Goal: Task Accomplishment & Management: Use online tool/utility

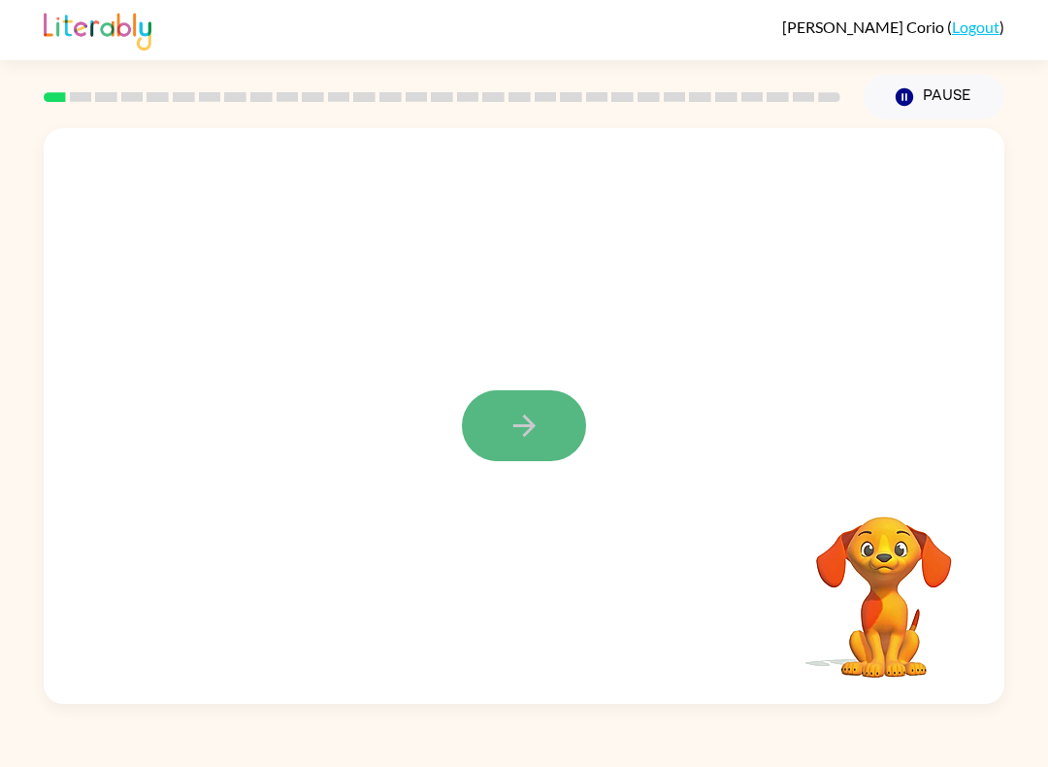
click at [544, 407] on button "button" at bounding box center [524, 425] width 124 height 71
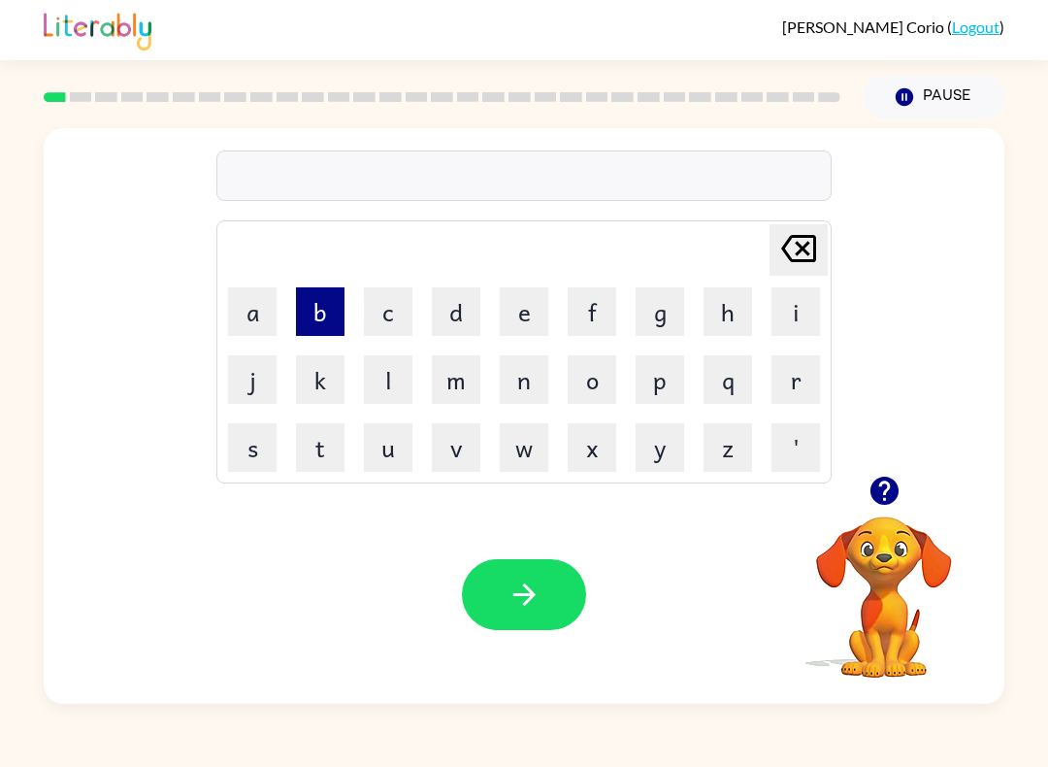
click at [335, 300] on button "b" at bounding box center [320, 311] width 49 height 49
click at [591, 364] on button "o" at bounding box center [592, 379] width 49 height 49
click at [796, 365] on button "r" at bounding box center [796, 379] width 49 height 49
click at [336, 330] on button "b" at bounding box center [320, 311] width 49 height 49
click at [805, 247] on icon at bounding box center [798, 248] width 35 height 27
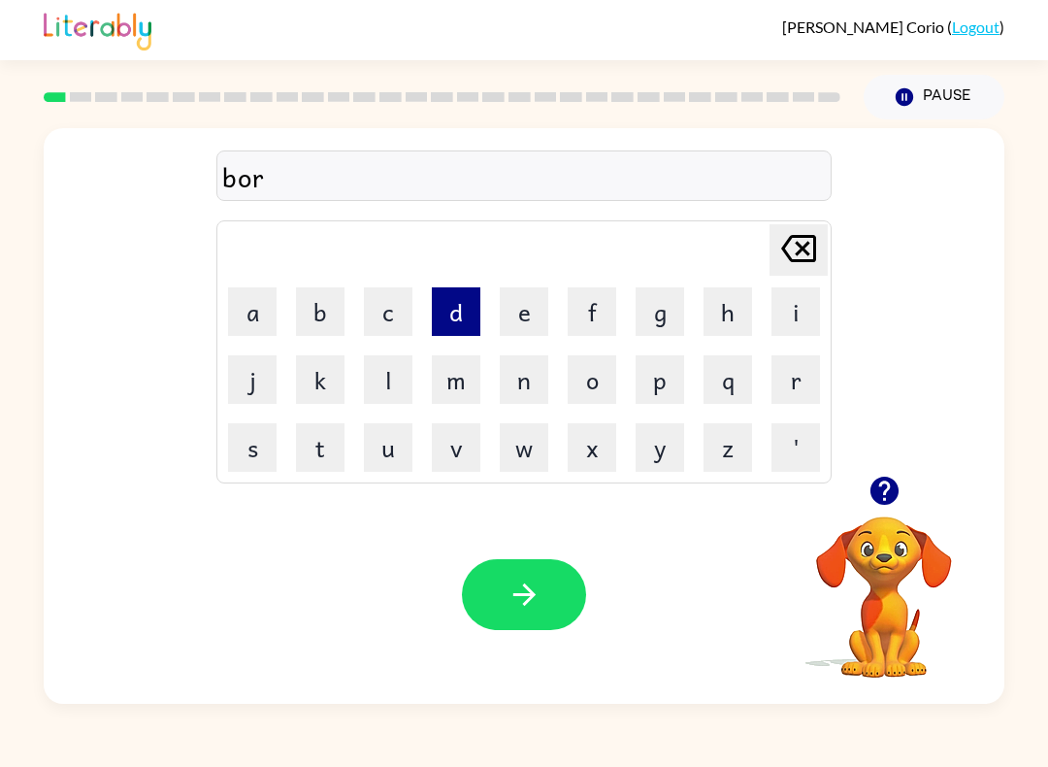
click at [459, 312] on button "d" at bounding box center [456, 311] width 49 height 49
click at [514, 306] on button "e" at bounding box center [524, 311] width 49 height 49
click at [814, 367] on button "r" at bounding box center [796, 379] width 49 height 49
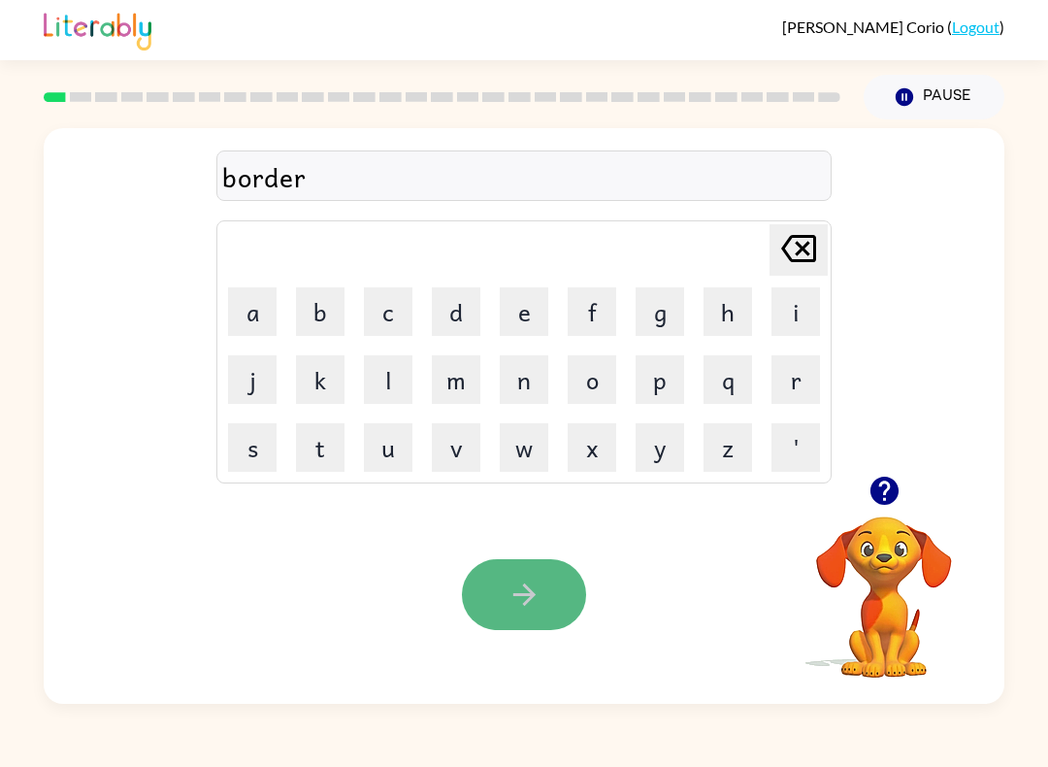
click at [490, 579] on button "button" at bounding box center [524, 594] width 124 height 71
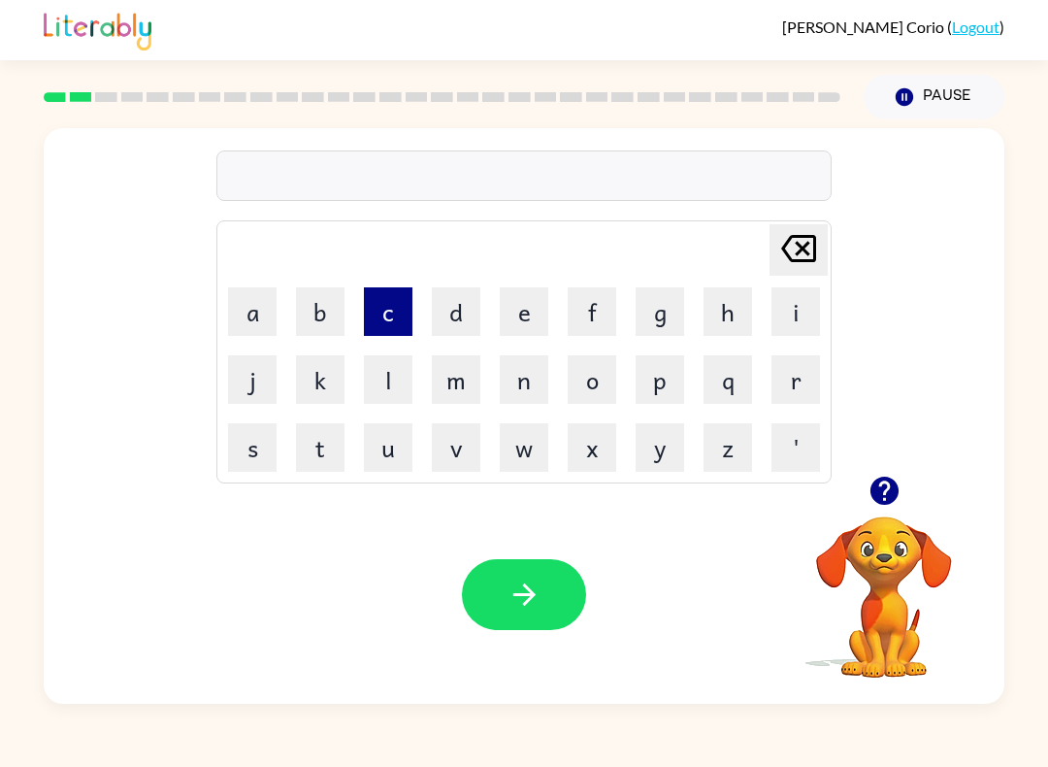
click at [370, 308] on button "c" at bounding box center [388, 311] width 49 height 49
click at [609, 373] on button "o" at bounding box center [592, 379] width 49 height 49
click at [391, 430] on button "u" at bounding box center [388, 447] width 49 height 49
click at [515, 381] on button "n" at bounding box center [524, 379] width 49 height 49
click at [324, 429] on button "t" at bounding box center [320, 447] width 49 height 49
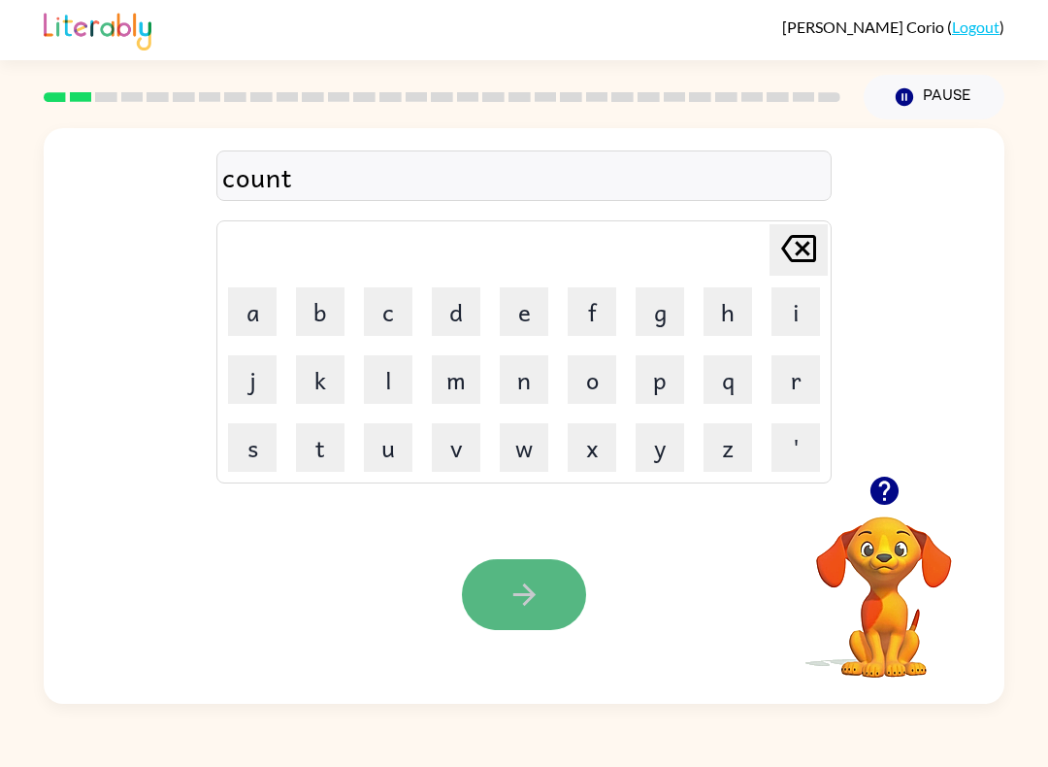
click at [526, 578] on icon "button" at bounding box center [525, 594] width 34 height 34
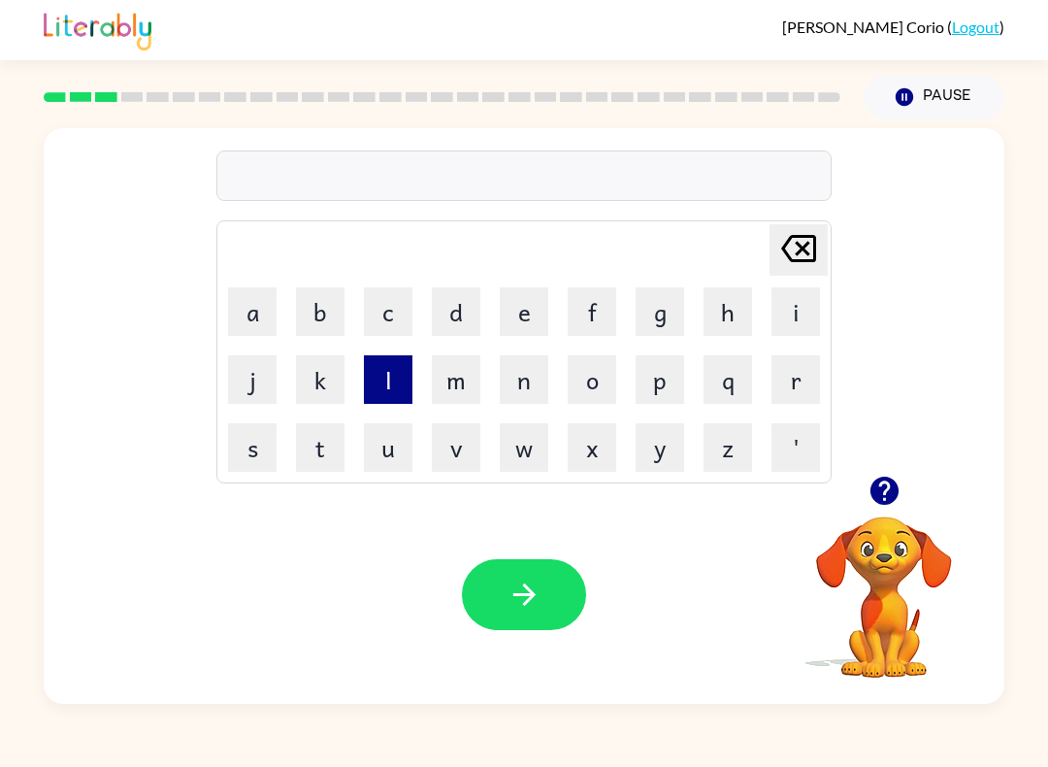
click at [388, 369] on button "l" at bounding box center [388, 379] width 49 height 49
click at [603, 381] on button "o" at bounding box center [592, 379] width 49 height 49
click at [314, 380] on button "k" at bounding box center [320, 379] width 49 height 49
click at [802, 250] on icon at bounding box center [798, 248] width 35 height 27
click at [387, 313] on button "c" at bounding box center [388, 311] width 49 height 49
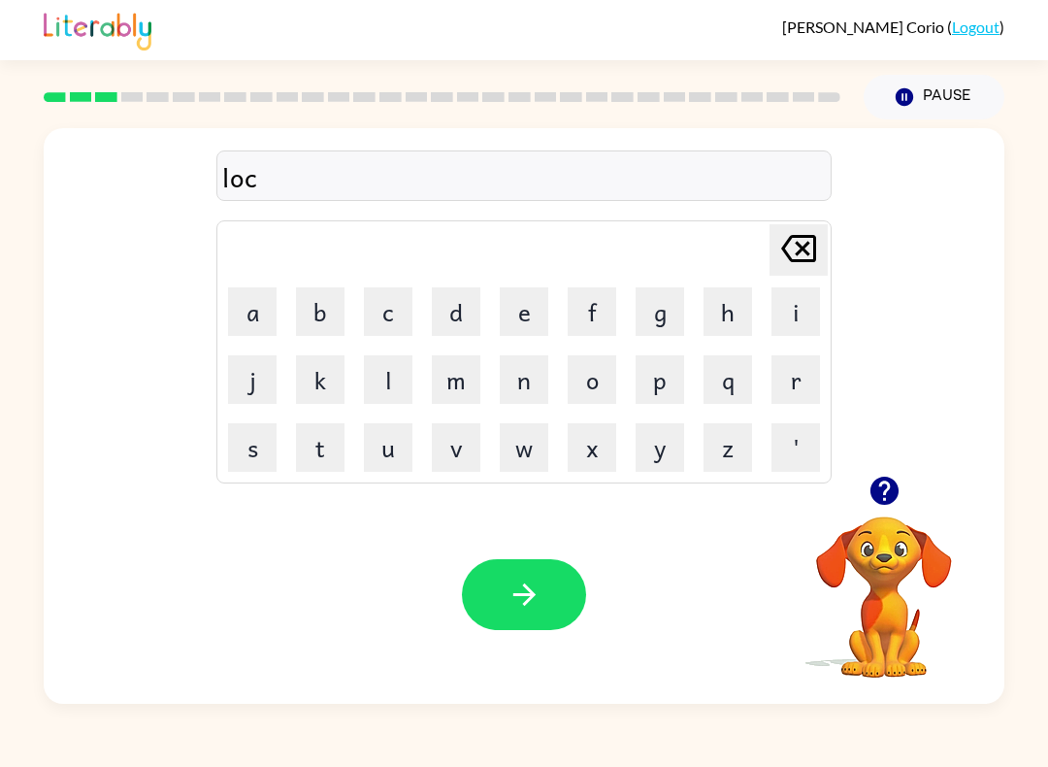
click at [797, 268] on icon "[PERSON_NAME] last character input" at bounding box center [798, 248] width 47 height 47
click at [319, 388] on button "k" at bounding box center [320, 379] width 49 height 49
click at [241, 320] on button "a" at bounding box center [252, 311] width 49 height 49
click at [247, 182] on div "loka" at bounding box center [524, 176] width 604 height 41
click at [243, 180] on div "loka" at bounding box center [524, 176] width 604 height 41
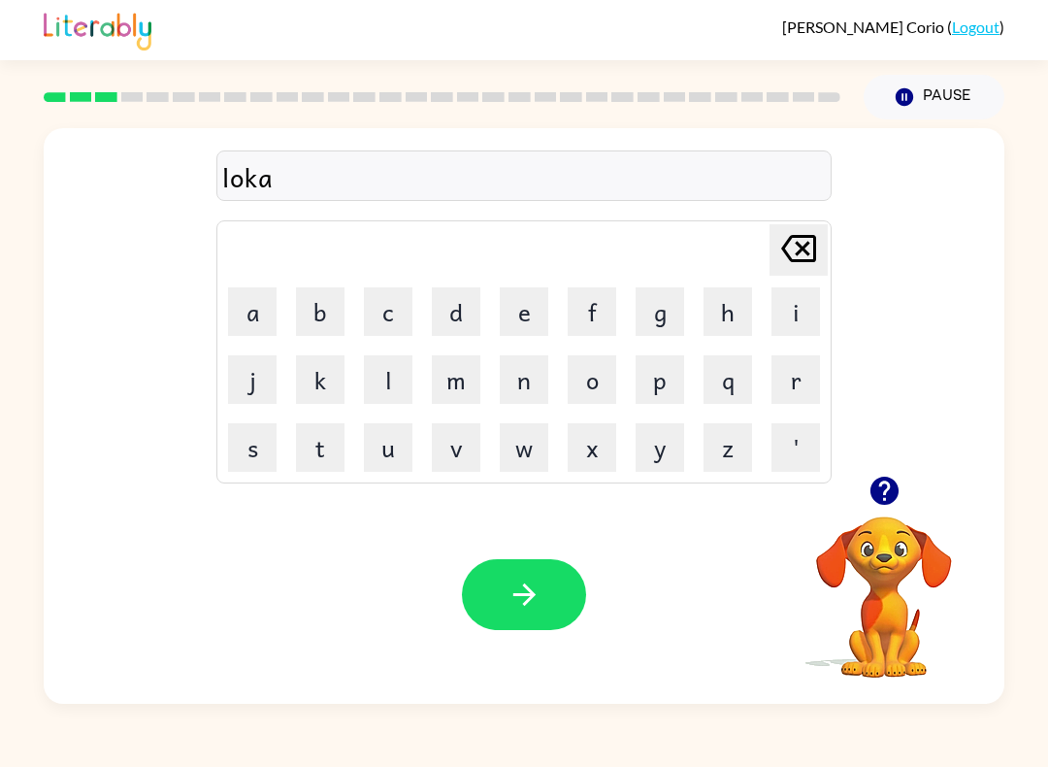
click at [807, 252] on icon at bounding box center [798, 248] width 35 height 27
click at [519, 451] on button "w" at bounding box center [524, 447] width 49 height 49
click at [341, 379] on button "k" at bounding box center [320, 379] width 49 height 49
click at [260, 324] on button "a" at bounding box center [252, 311] width 49 height 49
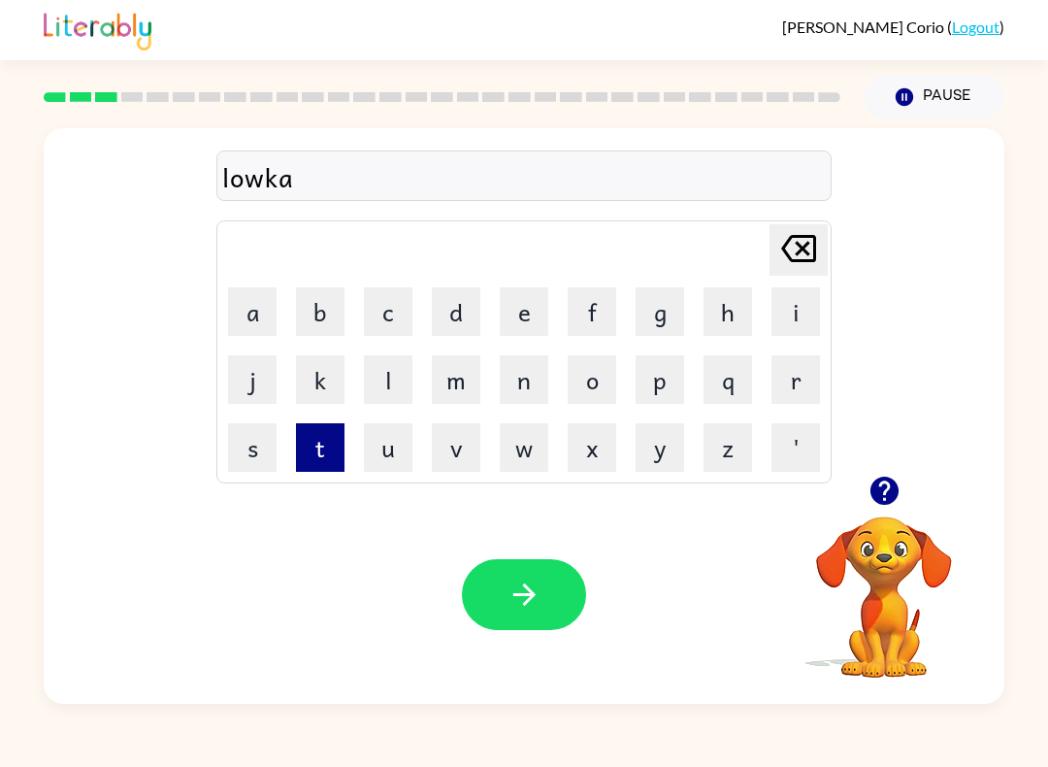
click at [302, 436] on button "t" at bounding box center [320, 447] width 49 height 49
click at [515, 319] on button "e" at bounding box center [524, 311] width 49 height 49
click at [806, 261] on icon at bounding box center [798, 248] width 35 height 27
click at [523, 333] on button "e" at bounding box center [524, 311] width 49 height 49
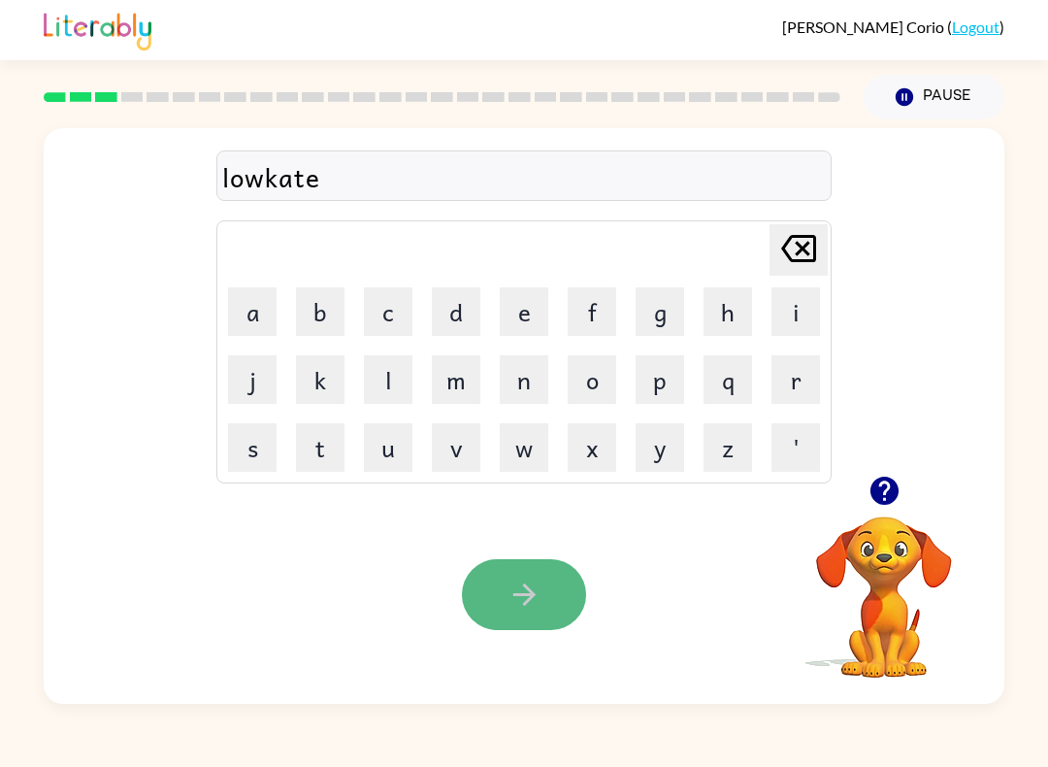
click at [549, 574] on button "button" at bounding box center [524, 594] width 124 height 71
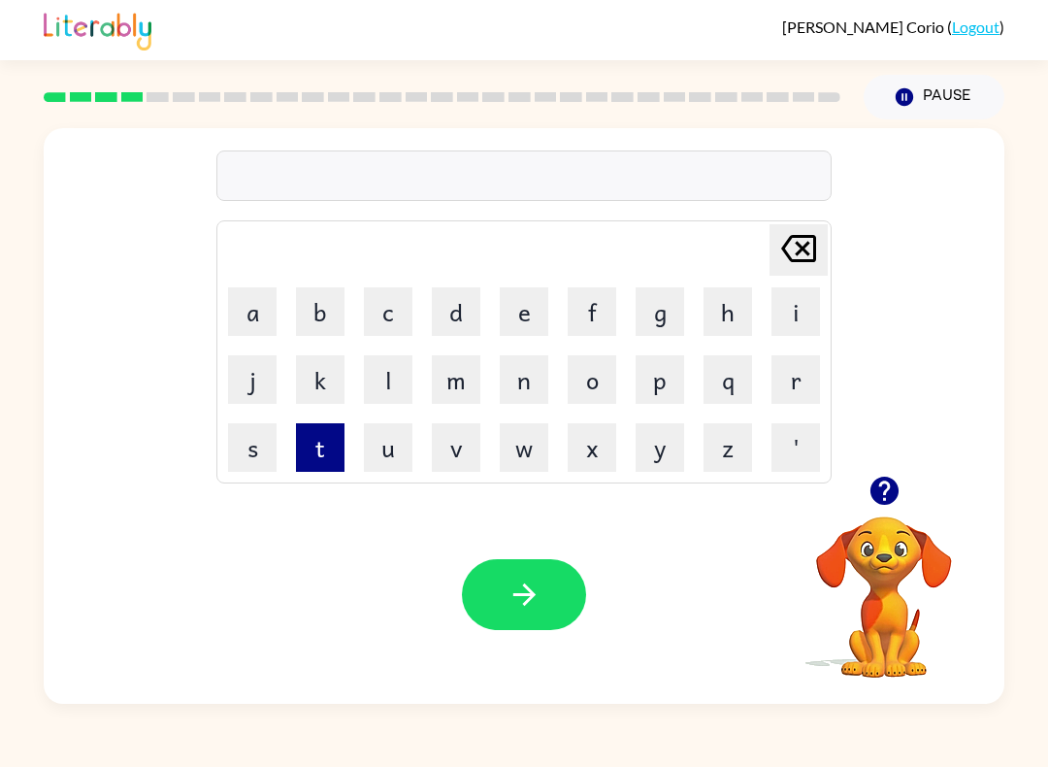
click at [311, 441] on button "t" at bounding box center [320, 447] width 49 height 49
click at [540, 445] on button "w" at bounding box center [524, 447] width 49 height 49
click at [815, 311] on button "i" at bounding box center [796, 311] width 49 height 49
click at [539, 386] on button "n" at bounding box center [524, 379] width 49 height 49
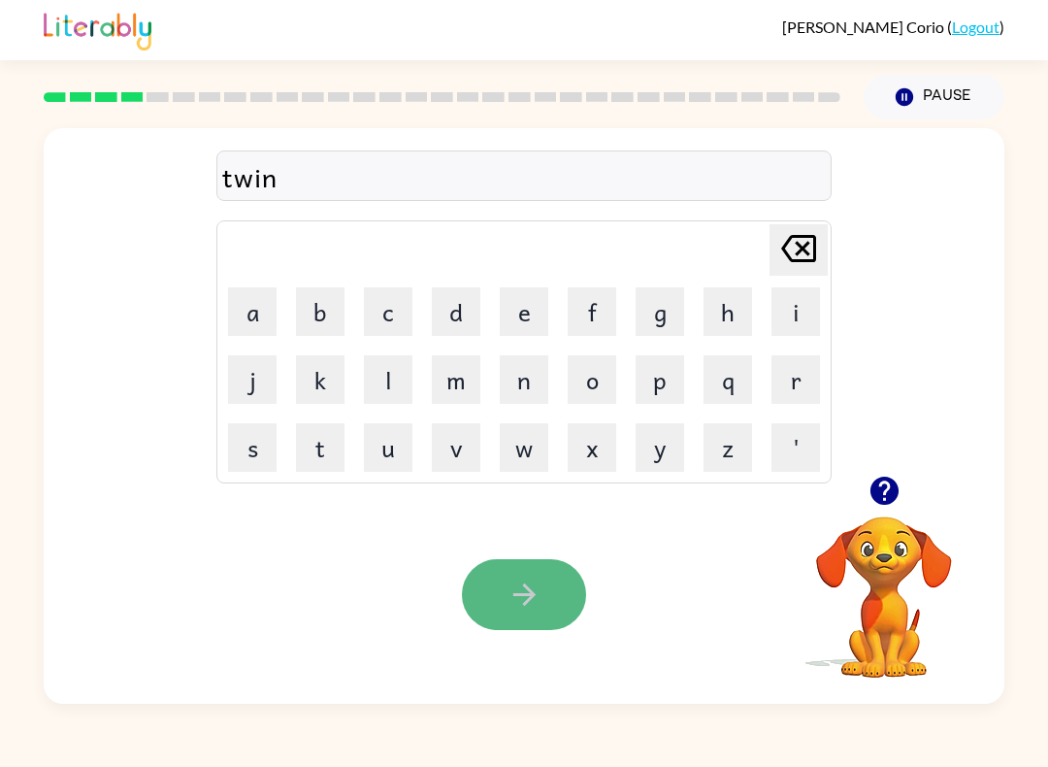
click at [522, 595] on icon "button" at bounding box center [523, 594] width 22 height 22
click at [910, 535] on video "Your browser must support playing .mp4 files to use Literably. Please try using…" at bounding box center [884, 583] width 194 height 194
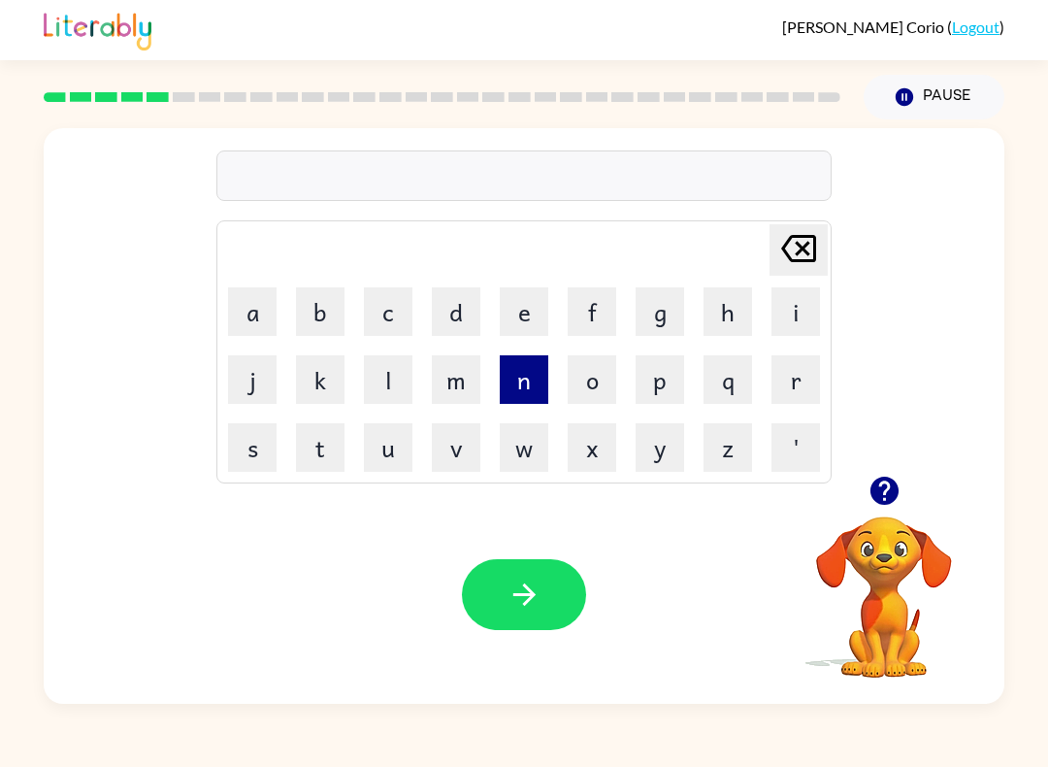
click at [529, 366] on button "n" at bounding box center [524, 379] width 49 height 49
click at [259, 312] on button "a" at bounding box center [252, 311] width 49 height 49
click at [793, 382] on button "r" at bounding box center [796, 379] width 49 height 49
click at [503, 307] on button "e" at bounding box center [524, 311] width 49 height 49
click at [405, 383] on button "l" at bounding box center [388, 379] width 49 height 49
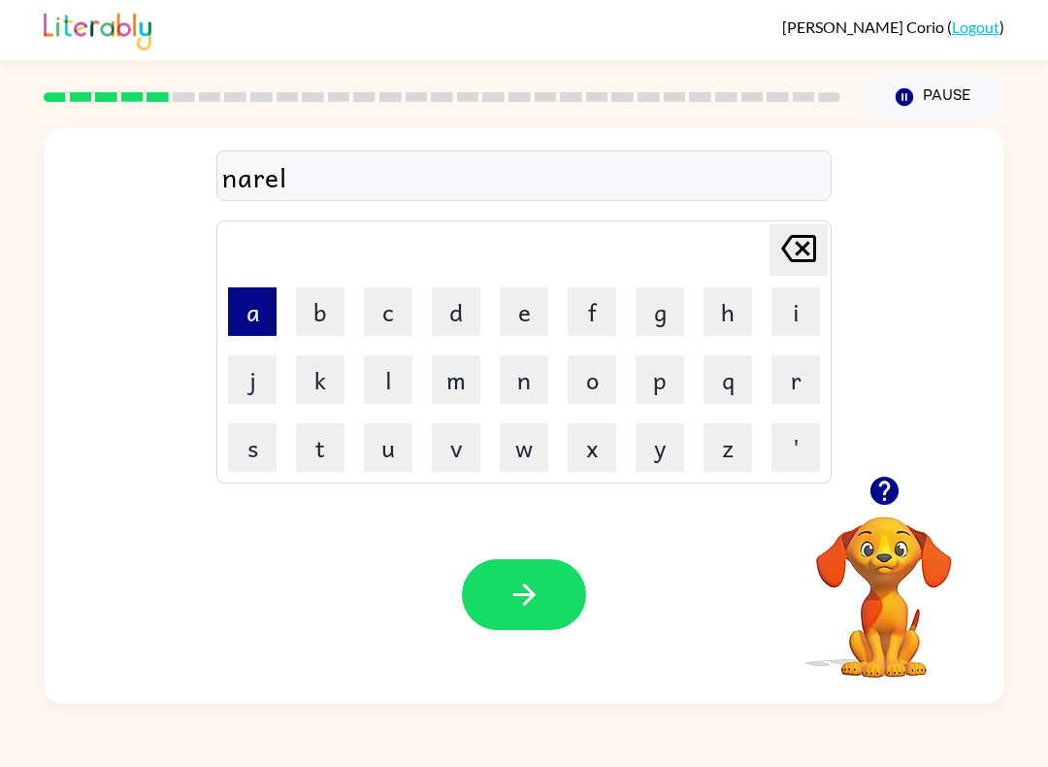
click at [266, 319] on button "a" at bounding box center [252, 311] width 49 height 49
click at [331, 447] on button "t" at bounding box center [320, 447] width 49 height 49
click at [543, 327] on button "e" at bounding box center [524, 311] width 49 height 49
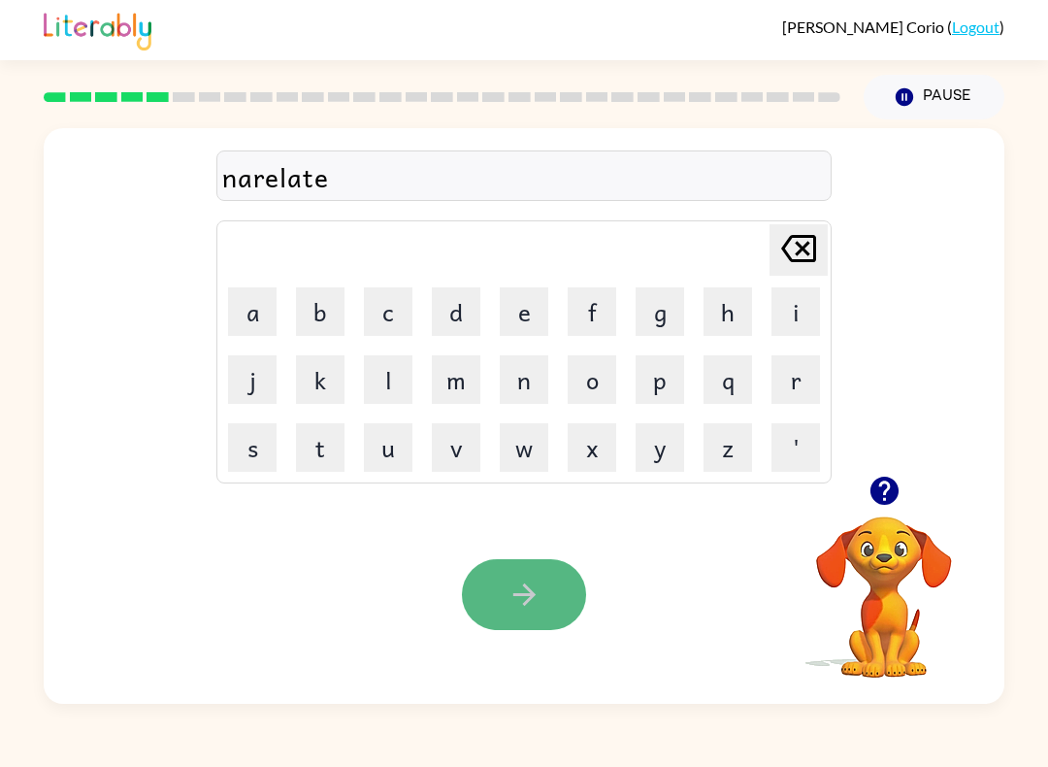
click at [523, 599] on icon "button" at bounding box center [525, 594] width 34 height 34
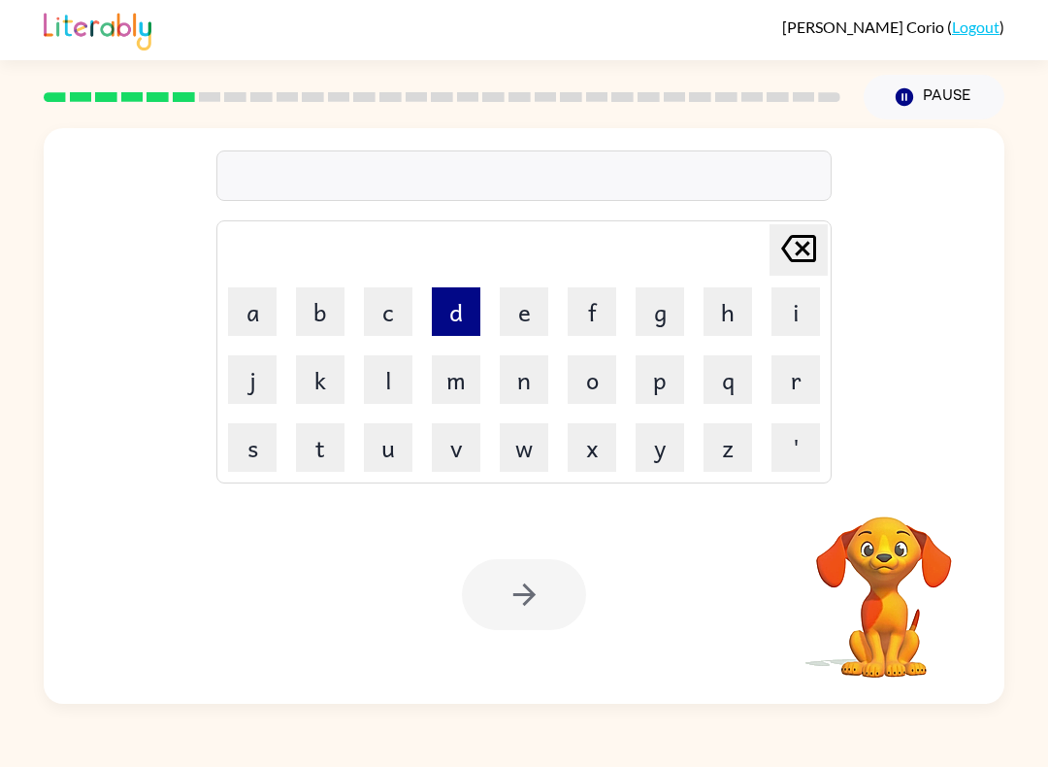
click at [464, 315] on button "d" at bounding box center [456, 311] width 49 height 49
click at [533, 314] on button "e" at bounding box center [524, 311] width 49 height 49
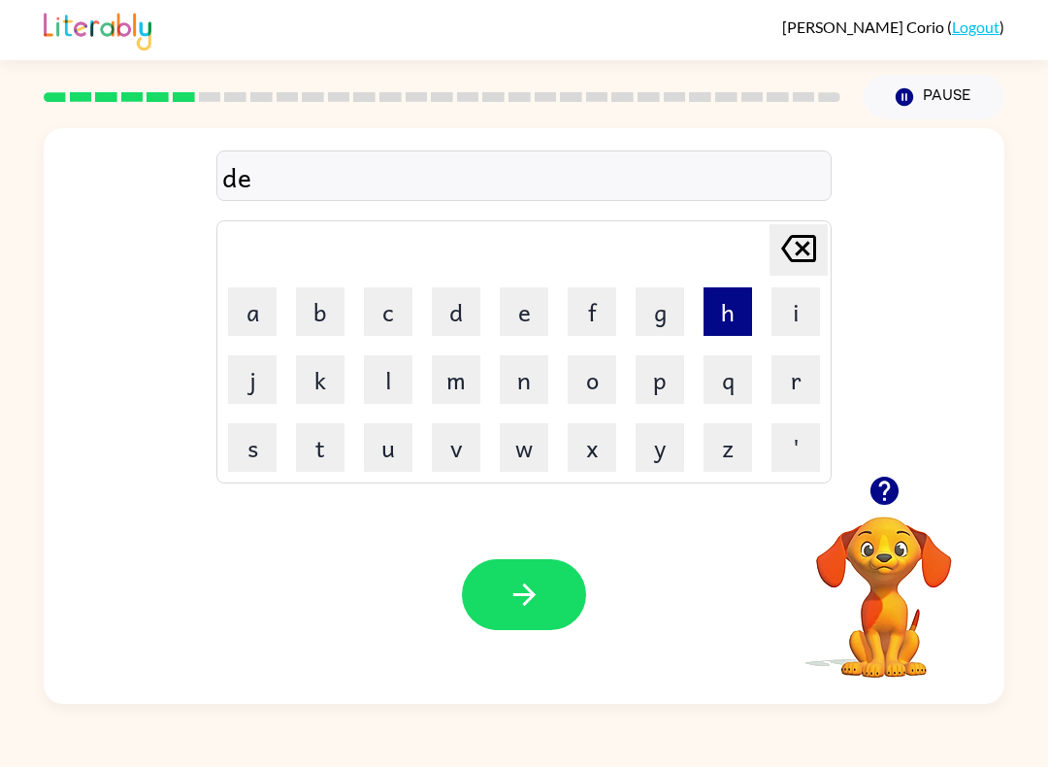
click at [719, 313] on button "h" at bounding box center [728, 311] width 49 height 49
click at [816, 304] on button "i" at bounding box center [796, 311] width 49 height 49
click at [533, 381] on button "n" at bounding box center [524, 379] width 49 height 49
click at [526, 315] on button "e" at bounding box center [524, 311] width 49 height 49
click at [223, 182] on div "dehine" at bounding box center [524, 176] width 604 height 41
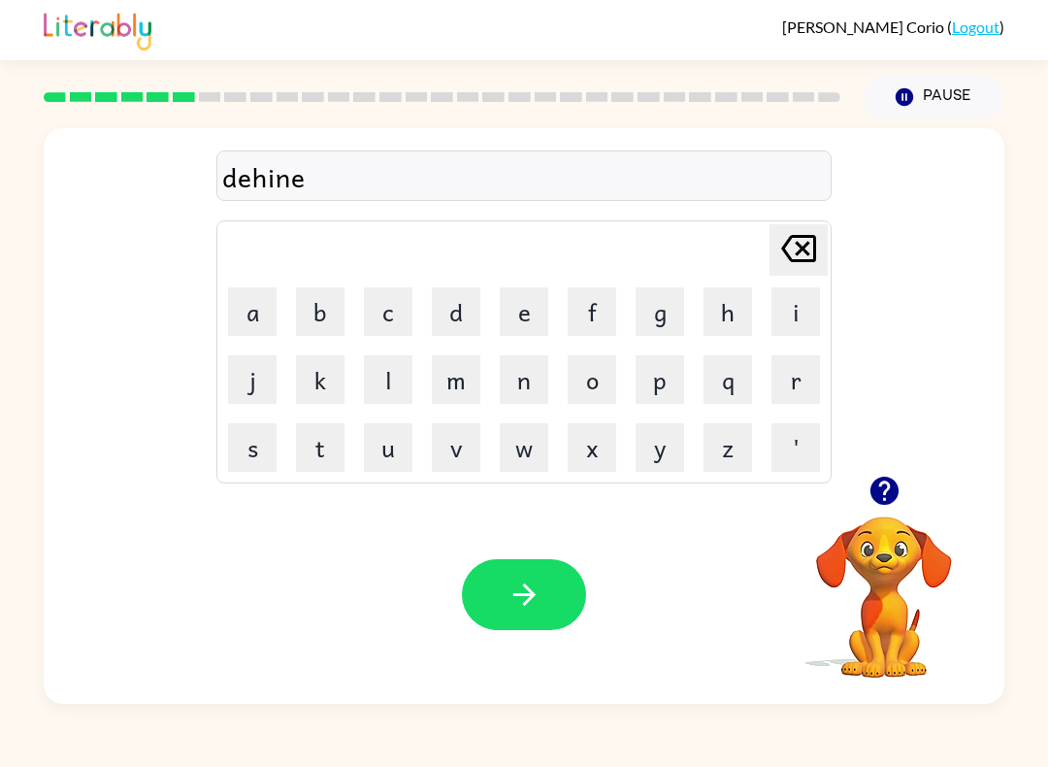
click at [815, 263] on icon "[PERSON_NAME] last character input" at bounding box center [798, 248] width 47 height 47
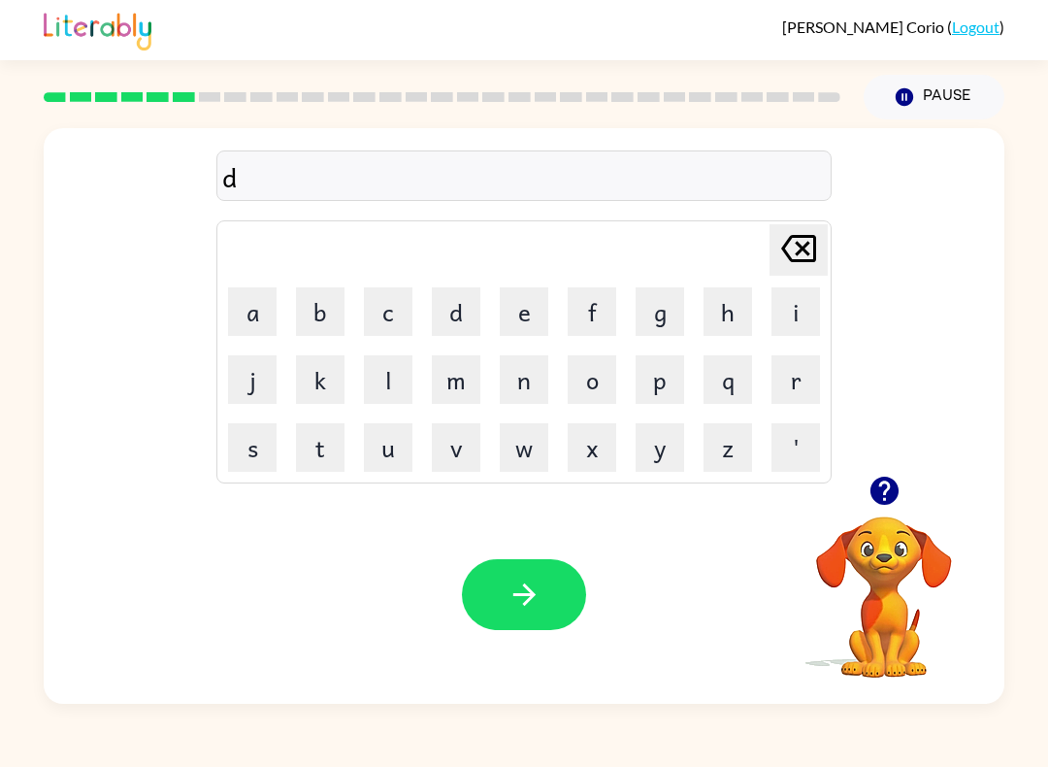
click at [814, 239] on icon at bounding box center [798, 248] width 35 height 27
click at [329, 314] on button "b" at bounding box center [320, 311] width 49 height 49
click at [552, 319] on td "e" at bounding box center [524, 312] width 66 height 66
click at [533, 317] on button "e" at bounding box center [524, 311] width 49 height 49
click at [725, 323] on button "h" at bounding box center [728, 311] width 49 height 49
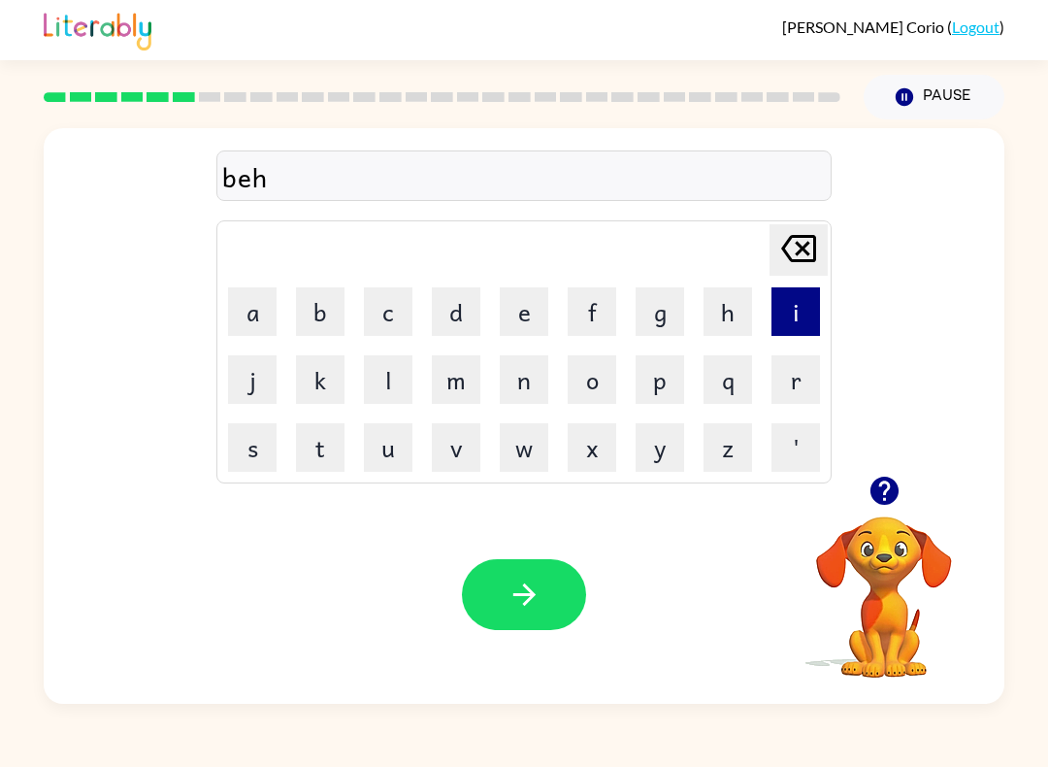
click at [796, 314] on button "i" at bounding box center [796, 311] width 49 height 49
click at [537, 381] on button "n" at bounding box center [524, 379] width 49 height 49
click at [538, 318] on button "e" at bounding box center [524, 311] width 49 height 49
click at [469, 318] on button "d" at bounding box center [456, 311] width 49 height 49
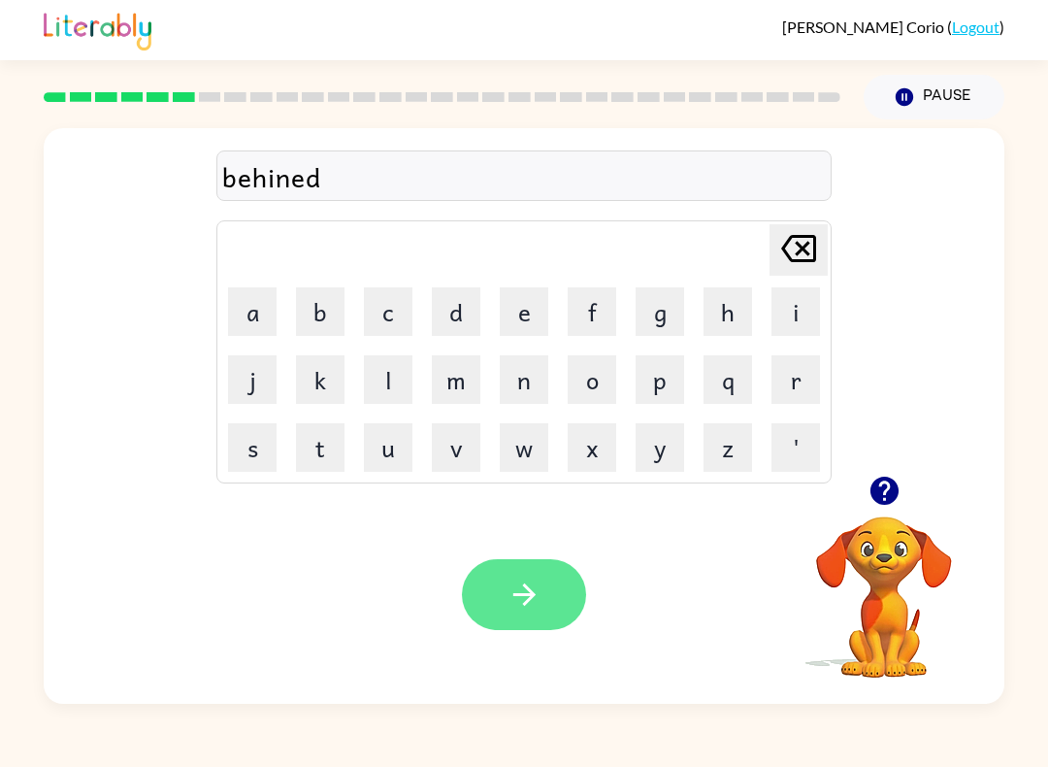
click at [543, 602] on button "button" at bounding box center [524, 594] width 124 height 71
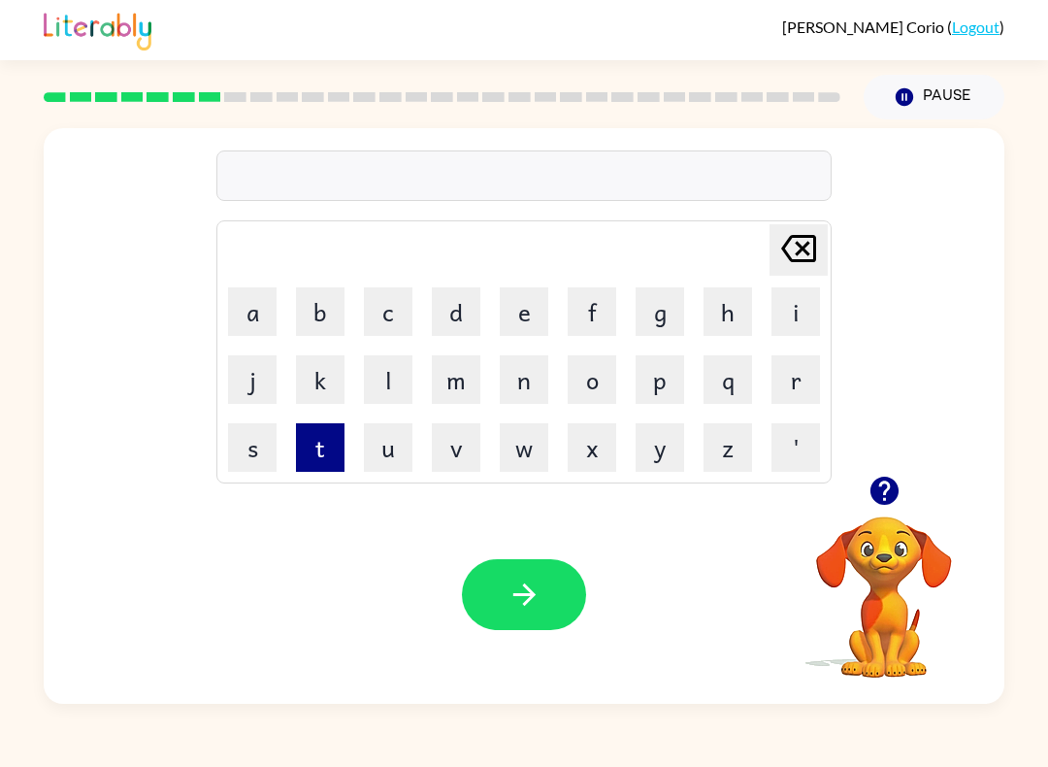
click at [330, 437] on button "t" at bounding box center [320, 447] width 49 height 49
click at [798, 374] on button "r" at bounding box center [796, 379] width 49 height 49
click at [796, 304] on button "i" at bounding box center [796, 311] width 49 height 49
click at [312, 377] on button "k" at bounding box center [320, 379] width 49 height 49
click at [407, 381] on button "l" at bounding box center [388, 379] width 49 height 49
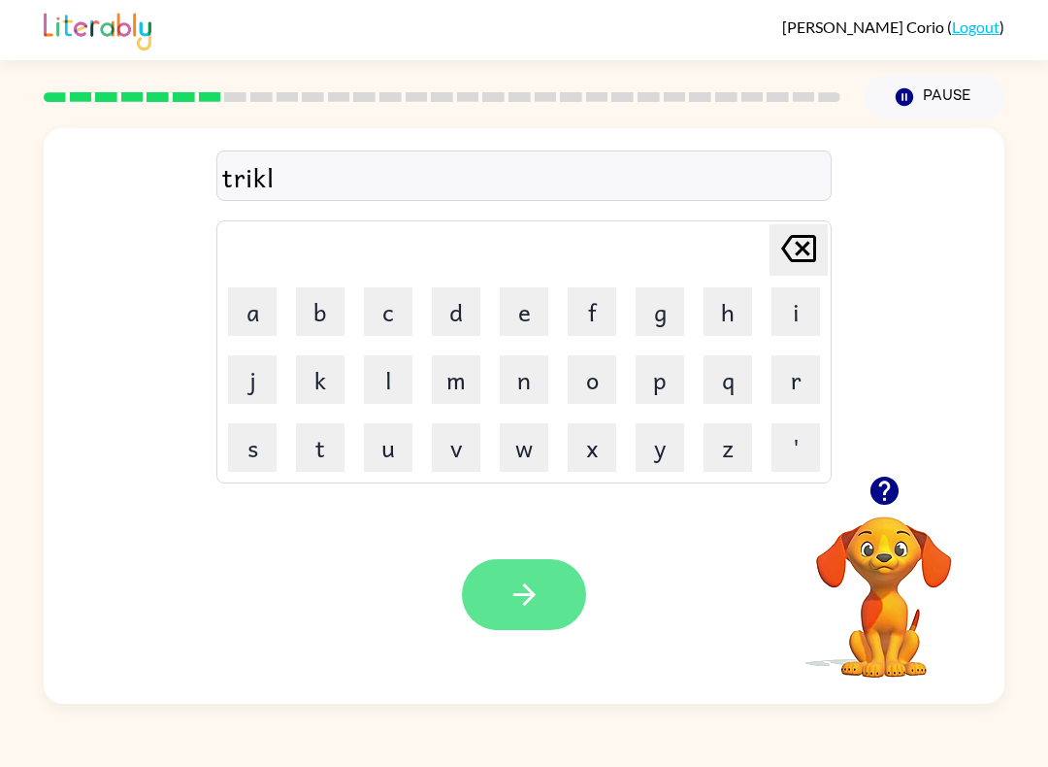
click at [516, 604] on icon "button" at bounding box center [525, 594] width 34 height 34
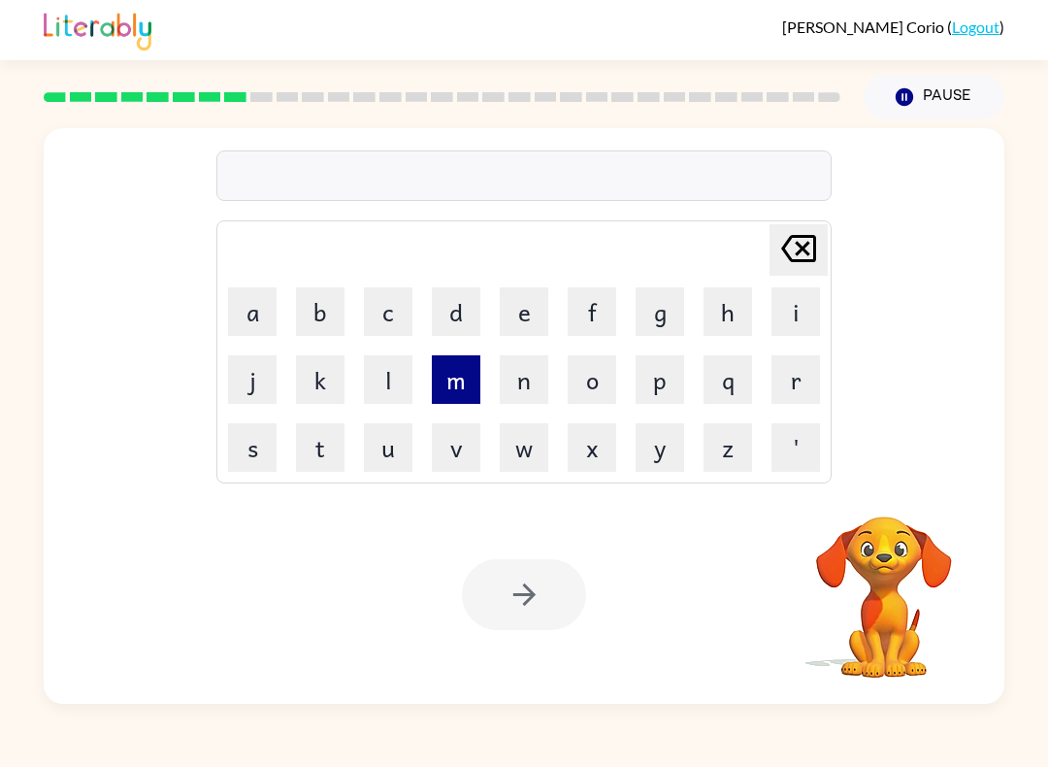
click at [452, 373] on button "m" at bounding box center [456, 379] width 49 height 49
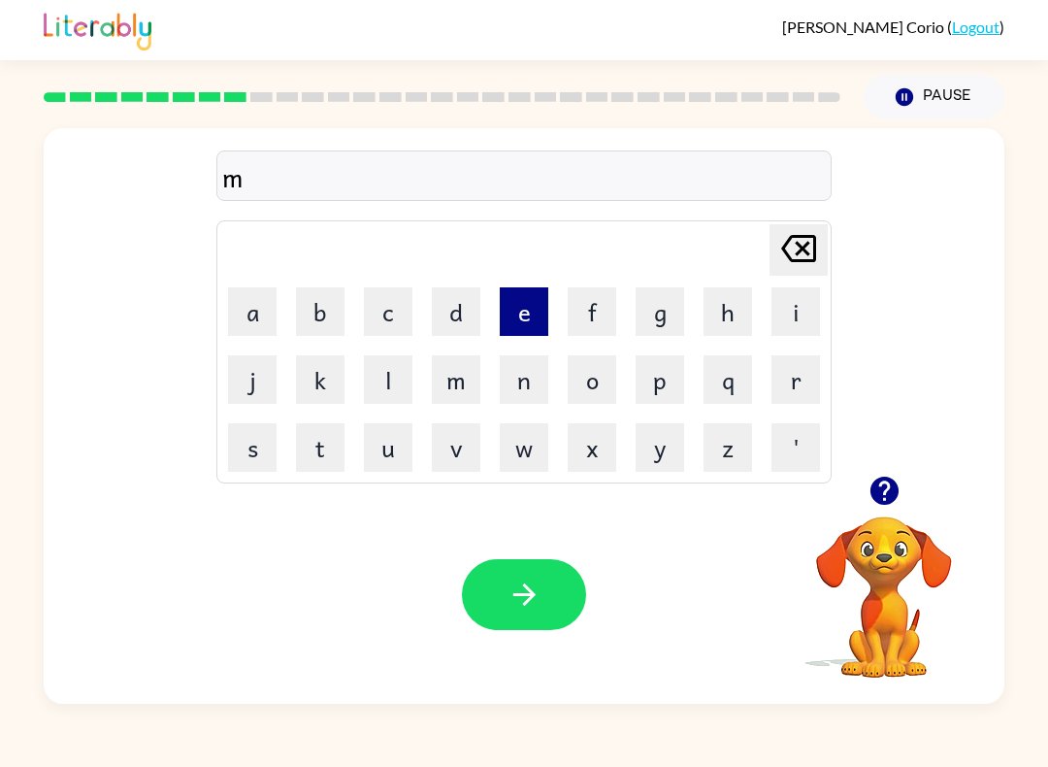
click at [537, 330] on button "e" at bounding box center [524, 311] width 49 height 49
click at [259, 324] on button "a" at bounding box center [252, 311] width 49 height 49
click at [811, 388] on button "r" at bounding box center [796, 379] width 49 height 49
click at [383, 324] on button "c" at bounding box center [388, 311] width 49 height 49
click at [399, 398] on button "l" at bounding box center [388, 379] width 49 height 49
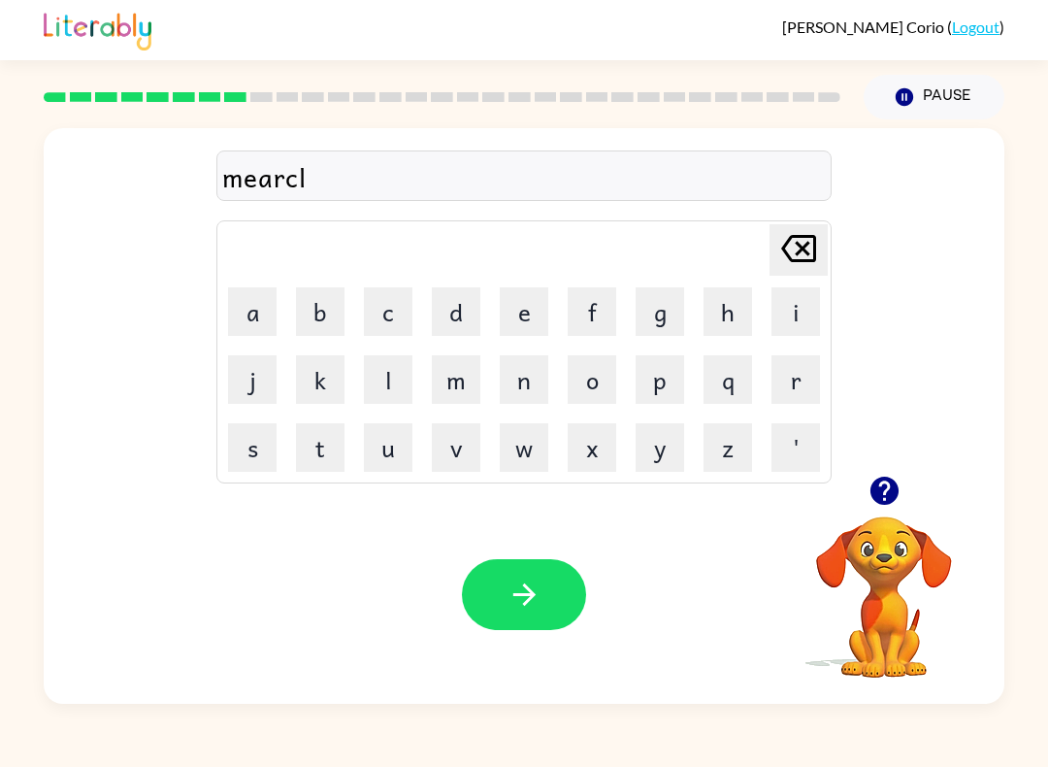
click at [796, 231] on icon "[PERSON_NAME] last character input" at bounding box center [798, 248] width 47 height 47
click at [785, 250] on icon at bounding box center [798, 248] width 35 height 27
click at [314, 379] on button "k" at bounding box center [320, 379] width 49 height 49
click at [386, 379] on button "l" at bounding box center [388, 379] width 49 height 49
click at [560, 600] on button "button" at bounding box center [524, 594] width 124 height 71
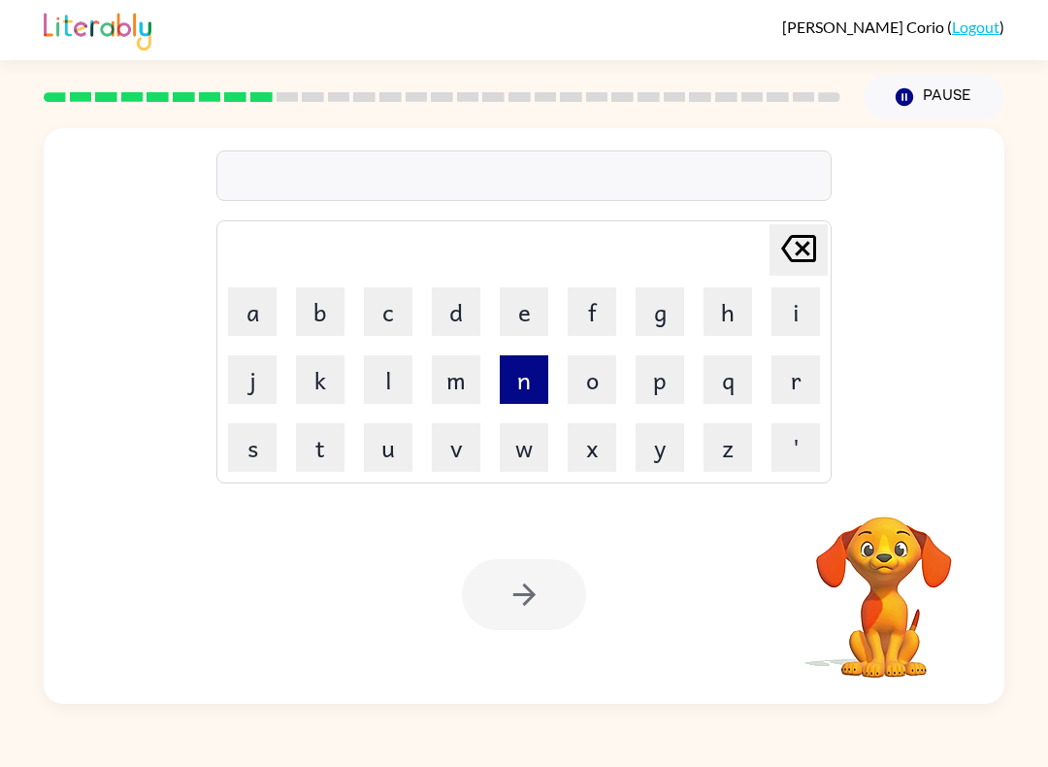
click at [520, 397] on button "n" at bounding box center [524, 379] width 49 height 49
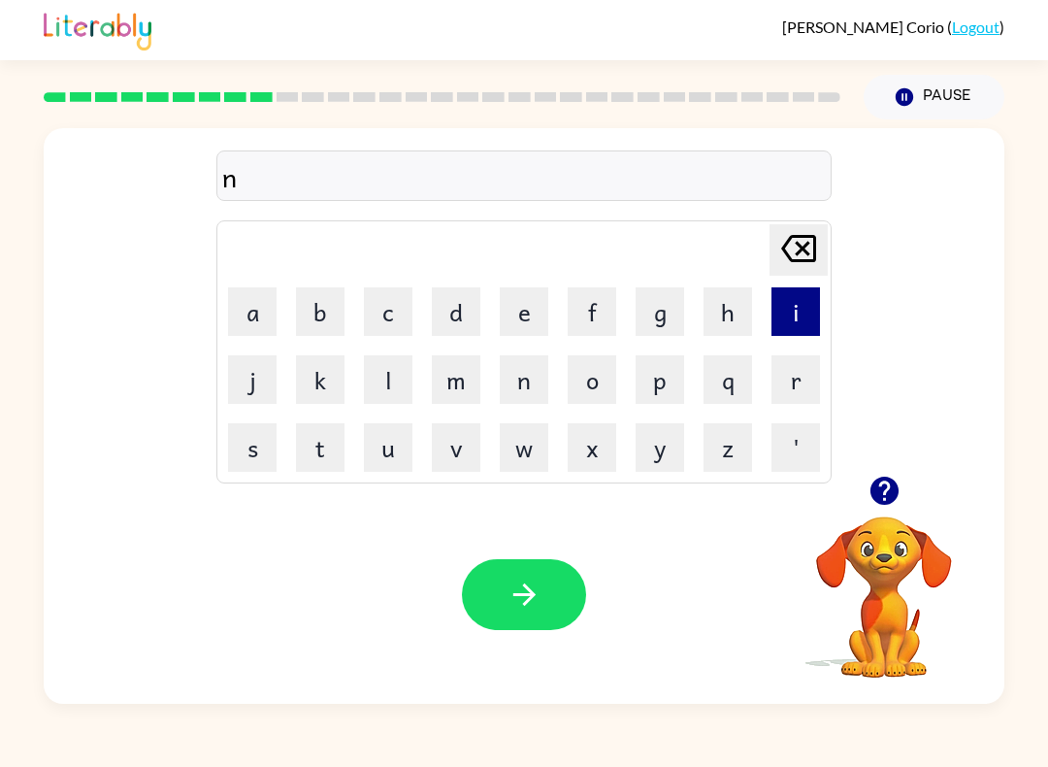
click at [787, 317] on button "i" at bounding box center [796, 311] width 49 height 49
click at [459, 386] on button "m" at bounding box center [456, 379] width 49 height 49
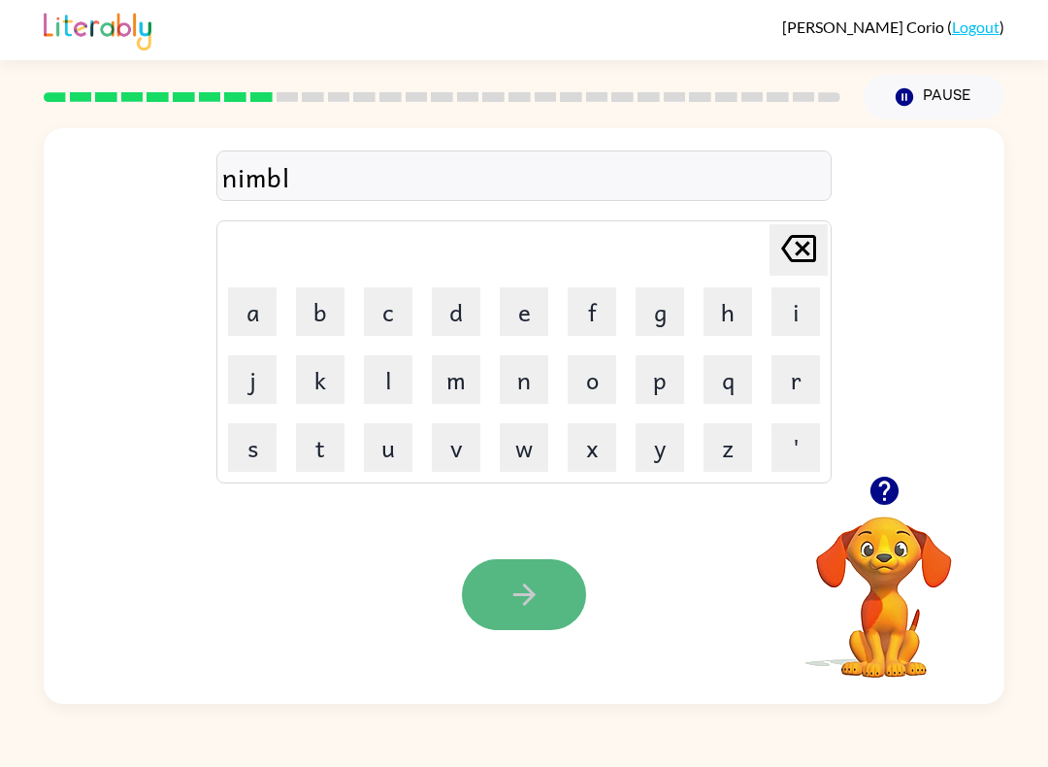
click at [531, 597] on icon "button" at bounding box center [523, 594] width 22 height 22
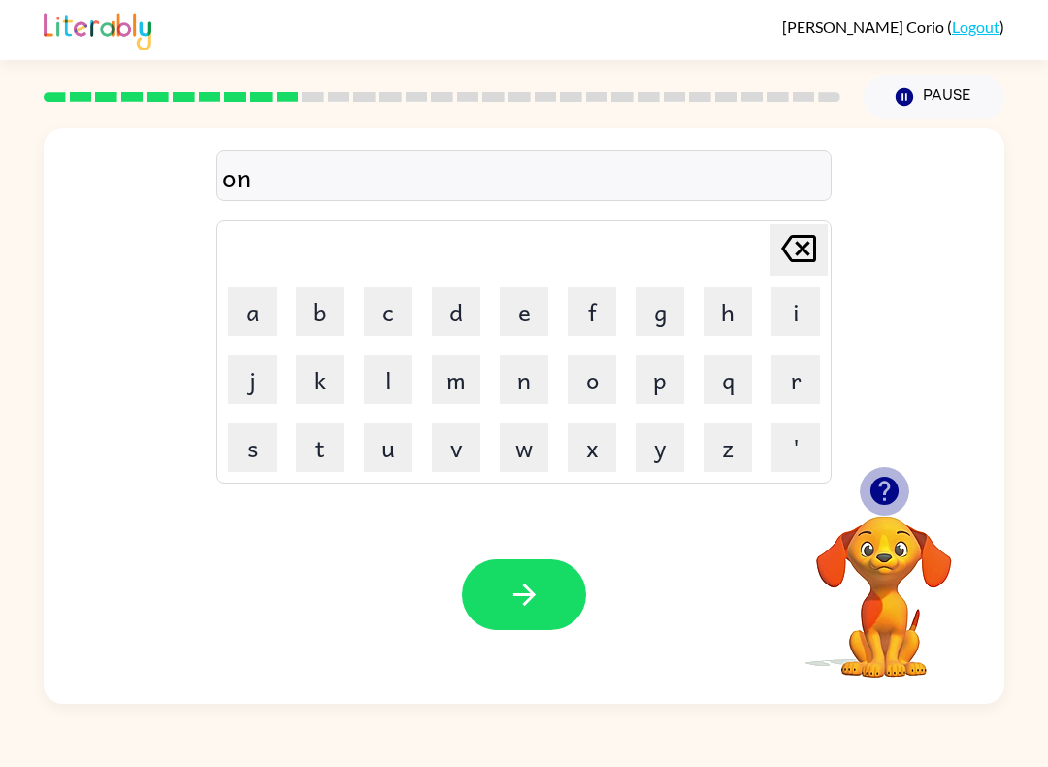
click at [882, 488] on icon "button" at bounding box center [884, 491] width 28 height 28
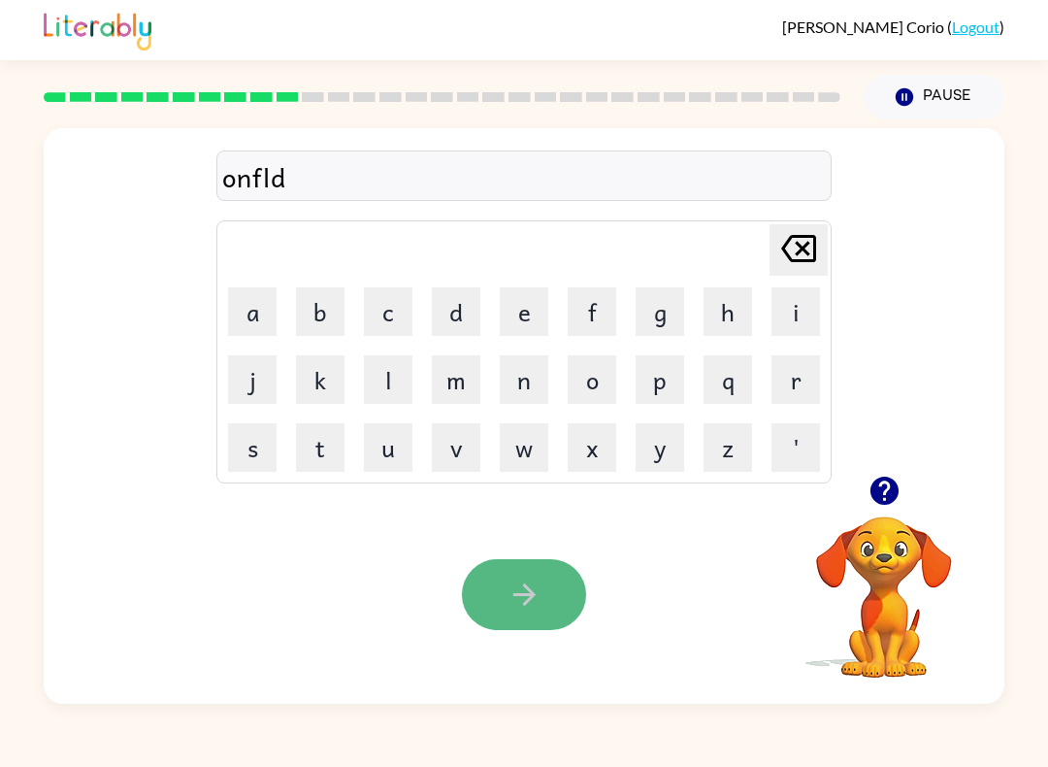
click at [487, 589] on button "button" at bounding box center [524, 594] width 124 height 71
click at [520, 603] on icon "button" at bounding box center [525, 594] width 34 height 34
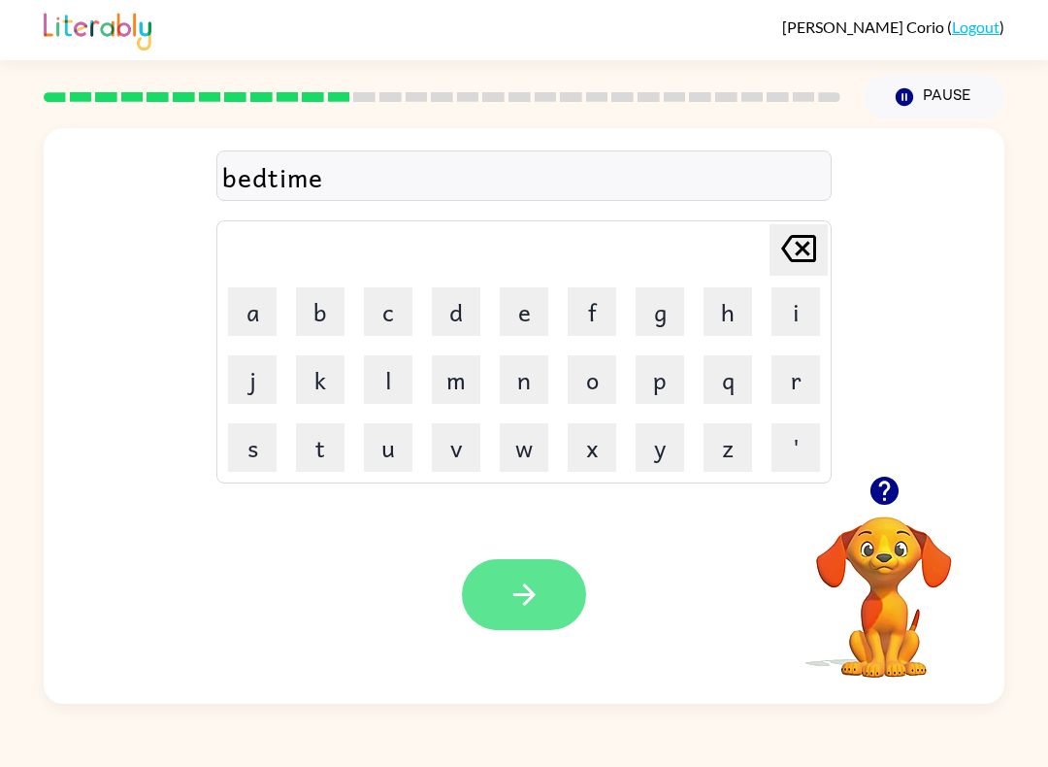
click at [509, 589] on icon "button" at bounding box center [525, 594] width 34 height 34
click at [537, 585] on icon "button" at bounding box center [525, 594] width 34 height 34
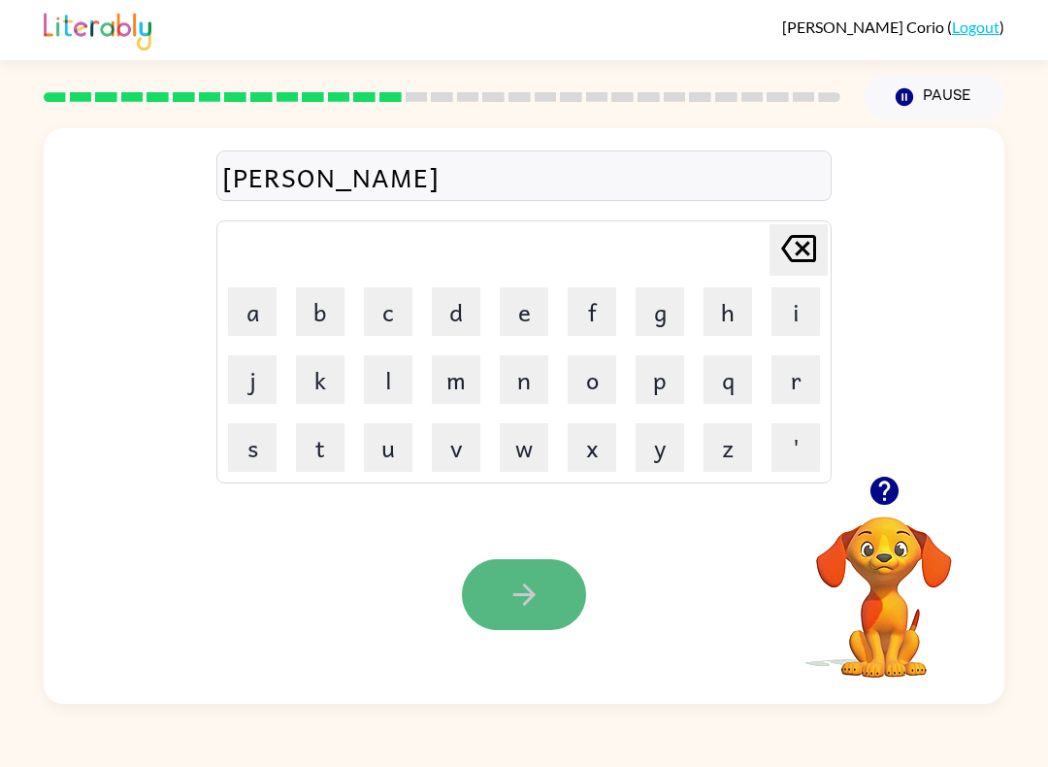
click at [473, 617] on html "[PERSON_NAME] ( Logout ) Pause Pause [PERSON_NAME] Delete Delete last character…" at bounding box center [524, 383] width 1048 height 767
click at [473, 617] on button "button" at bounding box center [524, 594] width 124 height 71
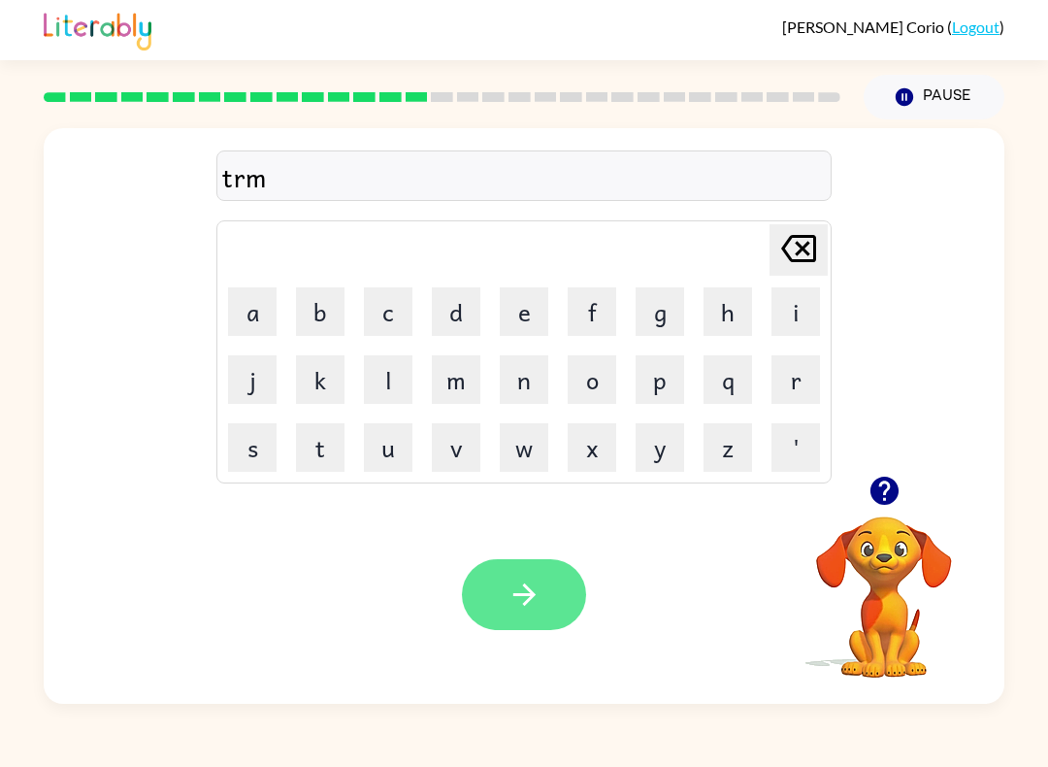
click at [520, 601] on icon "button" at bounding box center [525, 594] width 34 height 34
click at [860, 464] on div "[PERSON_NAME] last character input a b c d e f g h i j k l m n o p q r s t u v …" at bounding box center [524, 301] width 961 height 347
click at [890, 510] on button "button" at bounding box center [884, 490] width 49 height 49
click at [527, 608] on icon "button" at bounding box center [525, 594] width 34 height 34
click at [540, 607] on icon "button" at bounding box center [525, 594] width 34 height 34
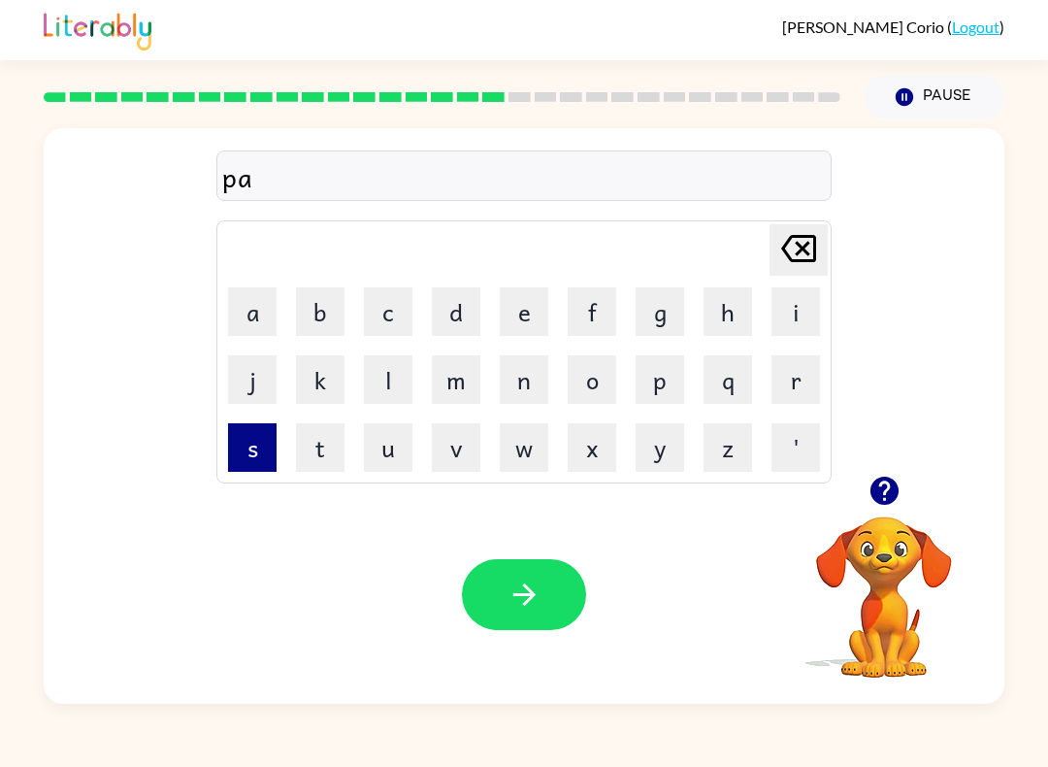
click at [241, 444] on button "s" at bounding box center [252, 447] width 49 height 49
click at [334, 446] on button "t" at bounding box center [320, 447] width 49 height 49
click at [406, 390] on button "l" at bounding box center [388, 379] width 49 height 49
click at [804, 252] on icon "[PERSON_NAME] last character input" at bounding box center [798, 248] width 47 height 47
click at [816, 298] on button "i" at bounding box center [796, 311] width 49 height 49
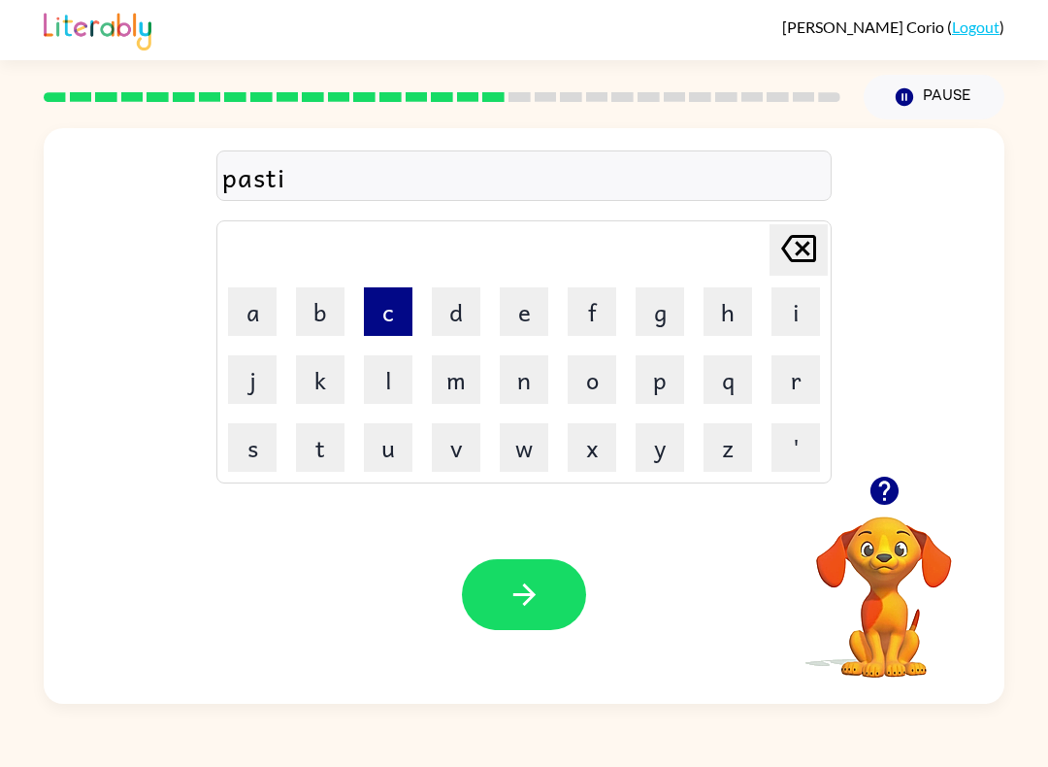
click at [379, 326] on button "c" at bounding box center [388, 311] width 49 height 49
click at [303, 370] on button "k" at bounding box center [320, 379] width 49 height 49
click at [253, 182] on div "[PERSON_NAME]" at bounding box center [524, 176] width 604 height 41
click at [788, 228] on icon "[PERSON_NAME] last character input" at bounding box center [798, 248] width 47 height 47
click at [787, 228] on icon "[PERSON_NAME] last character input" at bounding box center [798, 248] width 47 height 47
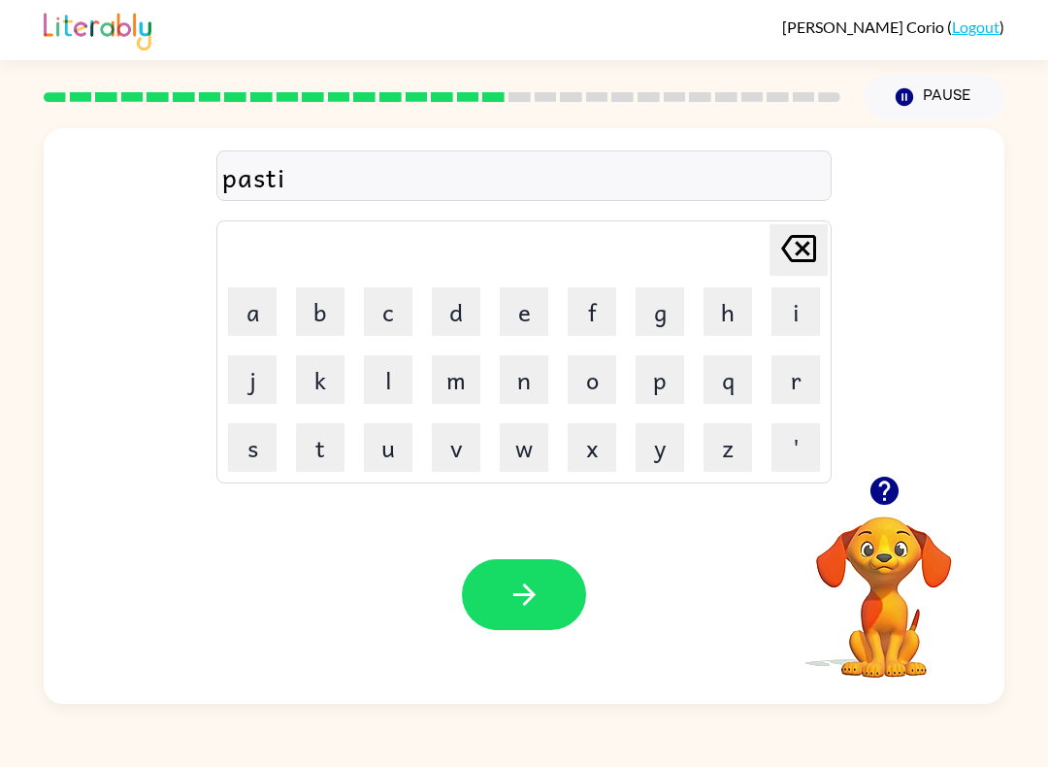
click at [801, 256] on icon "[PERSON_NAME] last character input" at bounding box center [798, 248] width 47 height 47
click at [800, 256] on icon "[PERSON_NAME] last character input" at bounding box center [798, 248] width 47 height 47
click at [540, 610] on icon "button" at bounding box center [525, 594] width 34 height 34
click at [466, 329] on button "d" at bounding box center [456, 311] width 49 height 49
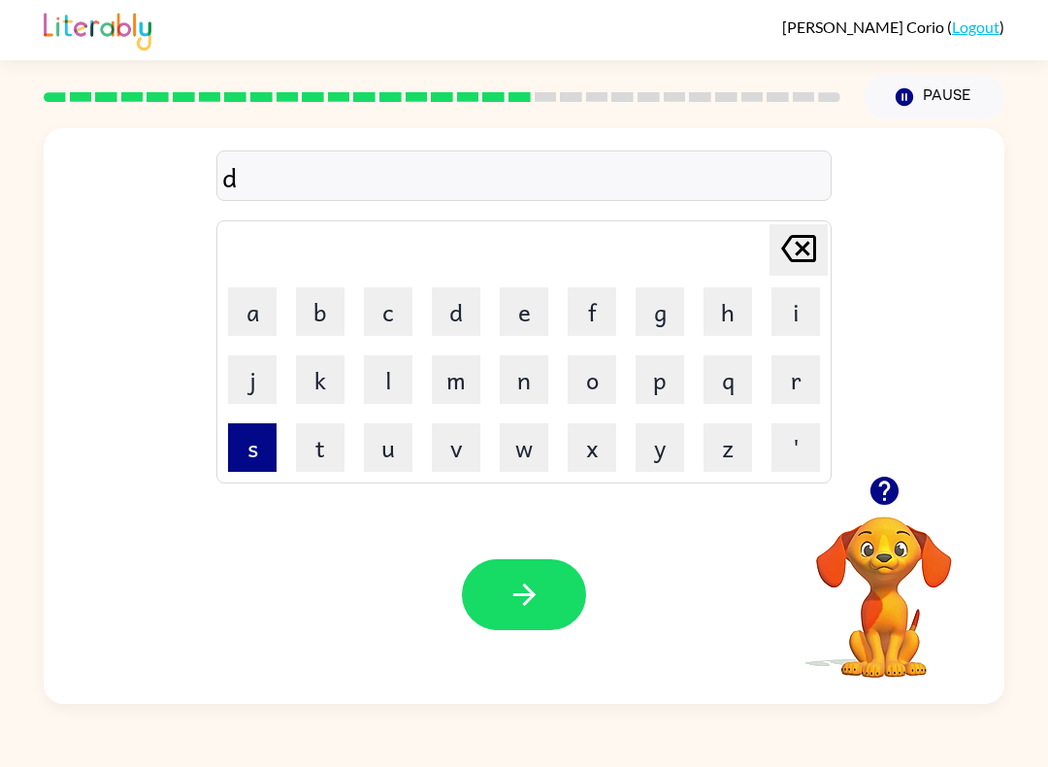
click at [271, 438] on button "s" at bounding box center [252, 447] width 49 height 49
click at [652, 394] on button "p" at bounding box center [660, 379] width 49 height 49
click at [382, 366] on button "l" at bounding box center [388, 379] width 49 height 49
click at [239, 315] on button "a" at bounding box center [252, 311] width 49 height 49
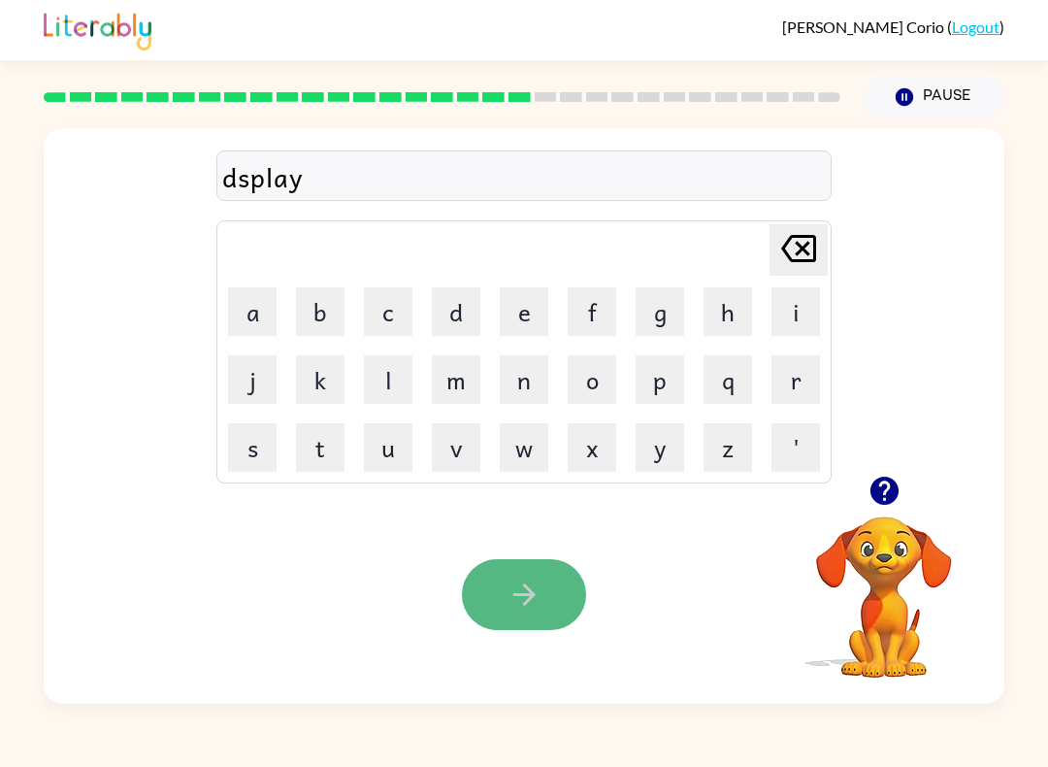
click at [541, 570] on button "button" at bounding box center [524, 594] width 124 height 71
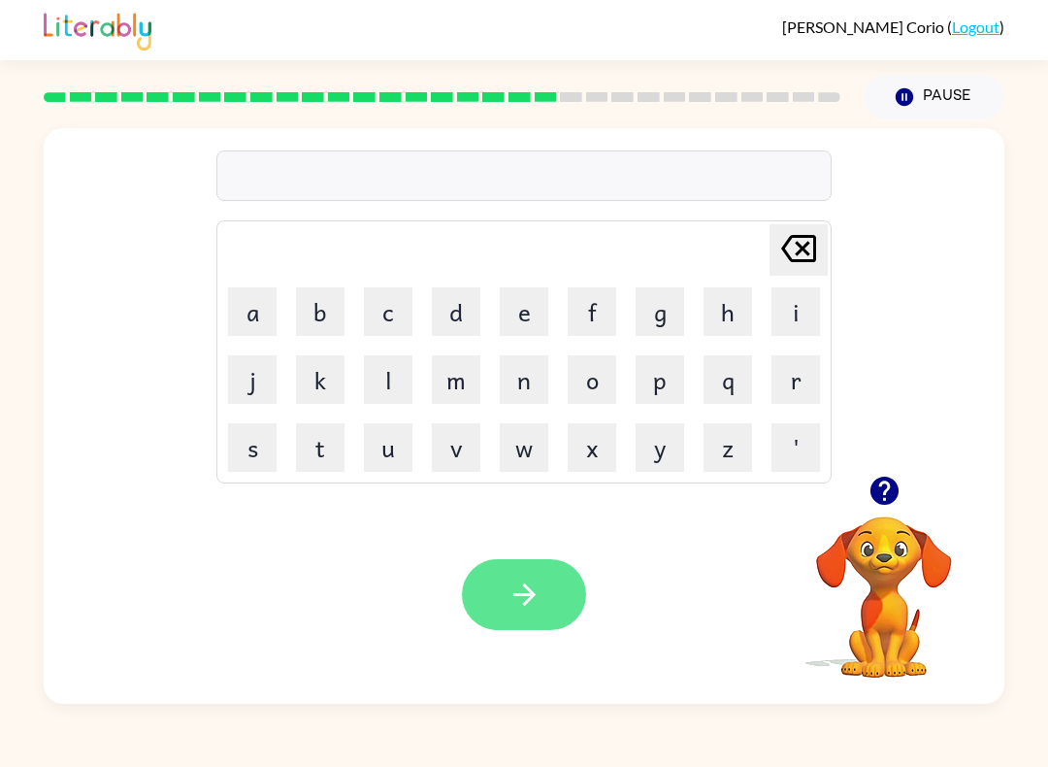
click at [525, 606] on icon "button" at bounding box center [523, 594] width 22 height 22
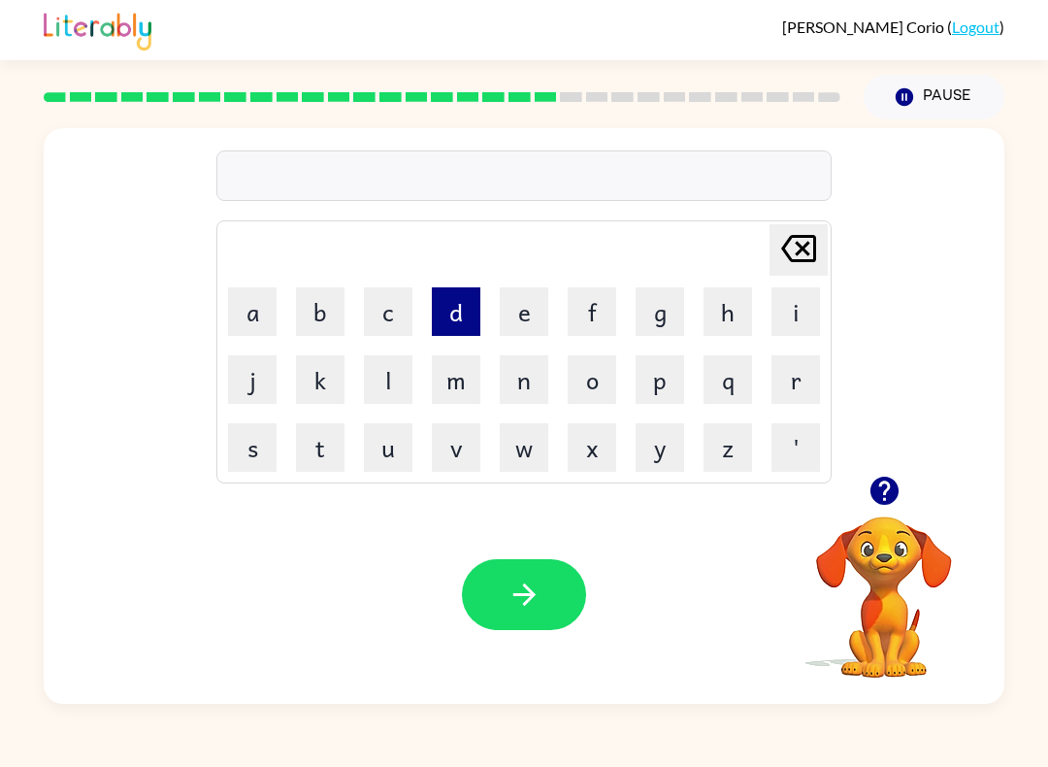
click at [464, 305] on button "d" at bounding box center [456, 311] width 49 height 49
click at [410, 425] on button "u" at bounding box center [388, 447] width 49 height 49
click at [242, 443] on button "s" at bounding box center [252, 447] width 49 height 49
click at [337, 468] on button "t" at bounding box center [320, 447] width 49 height 49
click at [779, 305] on button "i" at bounding box center [796, 311] width 49 height 49
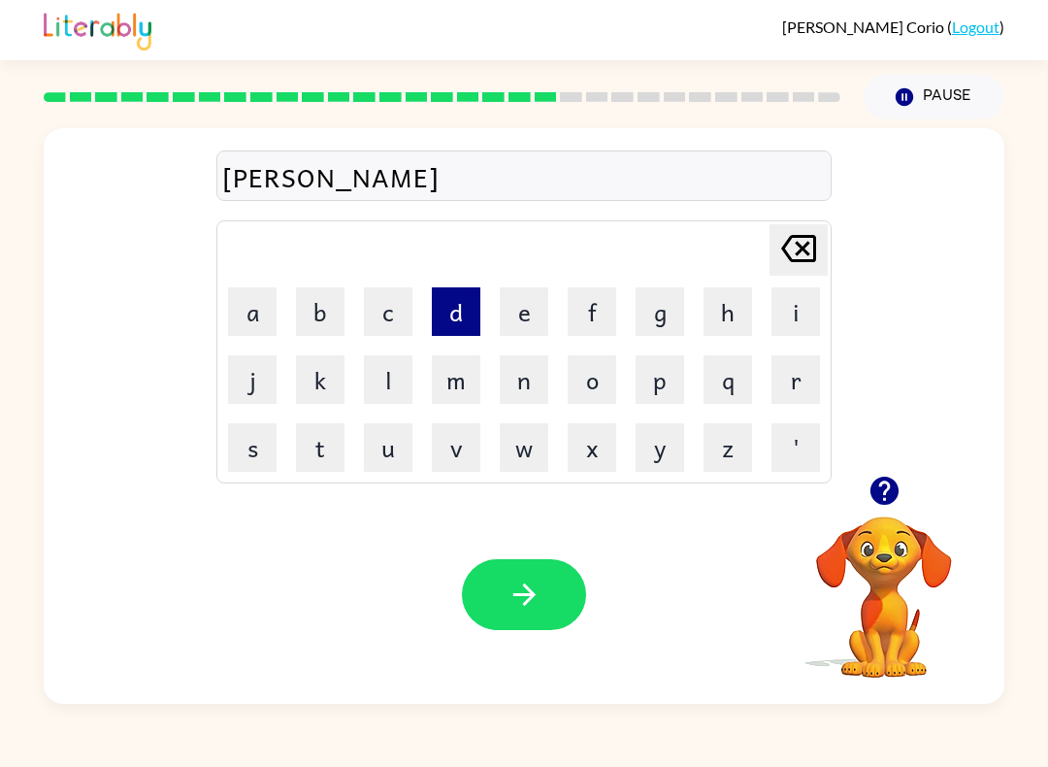
click at [455, 330] on button "d" at bounding box center [456, 311] width 49 height 49
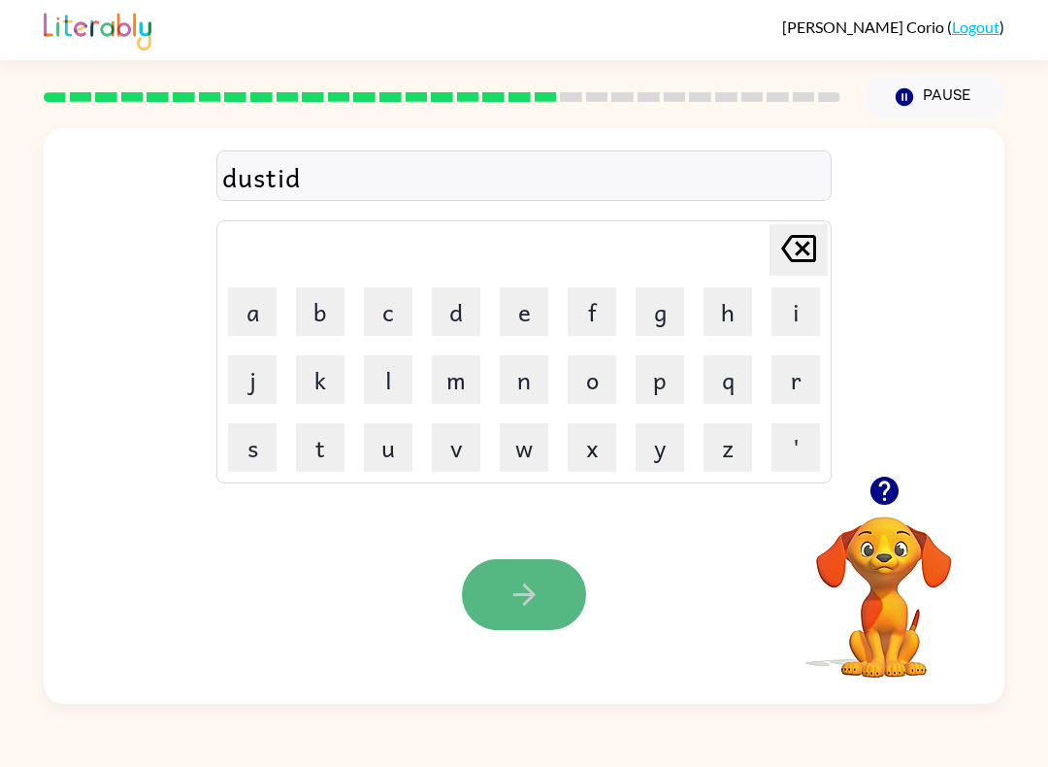
click at [500, 611] on button "button" at bounding box center [524, 594] width 124 height 71
click at [524, 577] on button "button" at bounding box center [524, 594] width 124 height 71
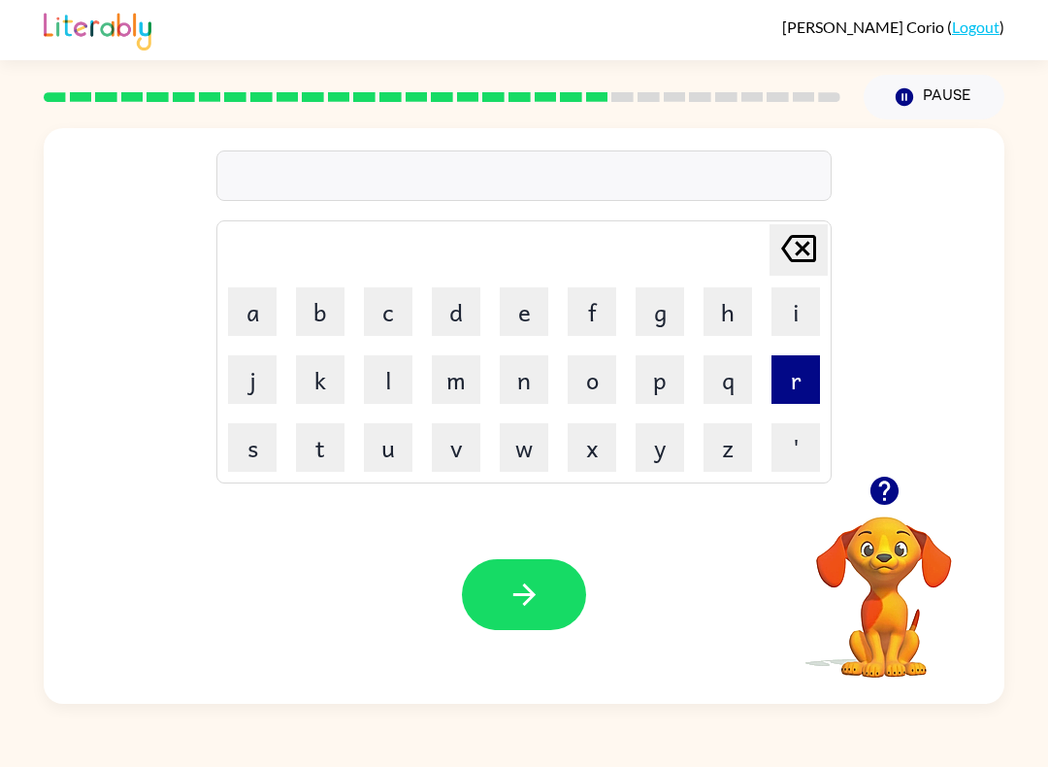
click at [788, 388] on button "r" at bounding box center [796, 379] width 49 height 49
click at [244, 313] on button "a" at bounding box center [252, 311] width 49 height 49
click at [528, 367] on button "n" at bounding box center [524, 379] width 49 height 49
click at [786, 320] on button "i" at bounding box center [796, 311] width 49 height 49
click at [510, 390] on button "n" at bounding box center [524, 379] width 49 height 49
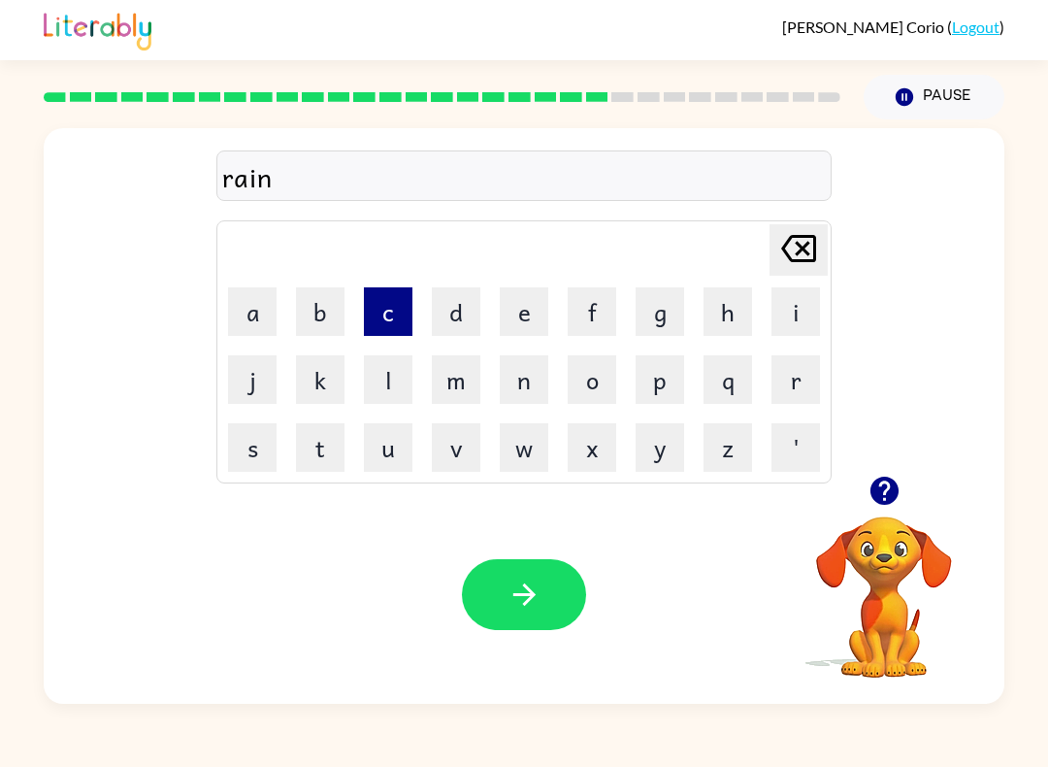
click at [385, 323] on button "c" at bounding box center [388, 311] width 49 height 49
click at [408, 312] on button "c" at bounding box center [388, 311] width 49 height 49
click at [576, 365] on button "o" at bounding box center [592, 379] width 49 height 49
click at [323, 463] on button "t" at bounding box center [320, 447] width 49 height 49
click at [533, 338] on td "e" at bounding box center [524, 312] width 66 height 66
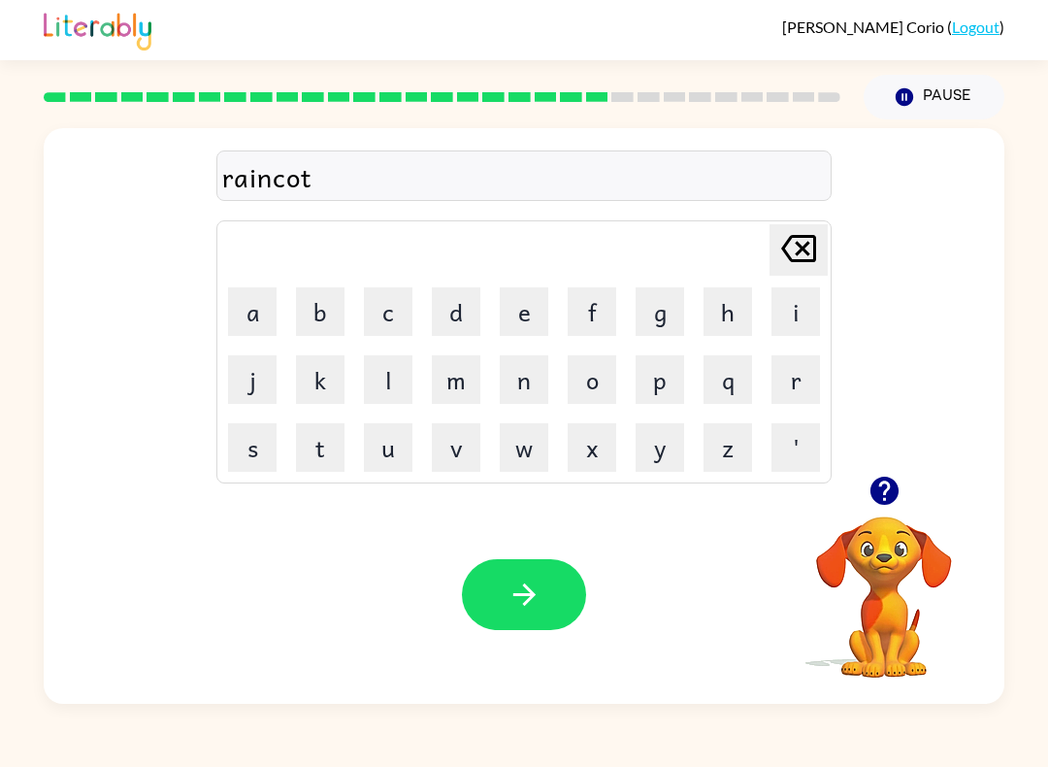
click at [528, 279] on td "e" at bounding box center [524, 312] width 66 height 66
click at [528, 312] on button "e" at bounding box center [524, 311] width 49 height 49
click at [516, 604] on icon "button" at bounding box center [525, 594] width 34 height 34
click at [388, 308] on button "c" at bounding box center [388, 311] width 49 height 49
click at [799, 362] on button "r" at bounding box center [796, 379] width 49 height 49
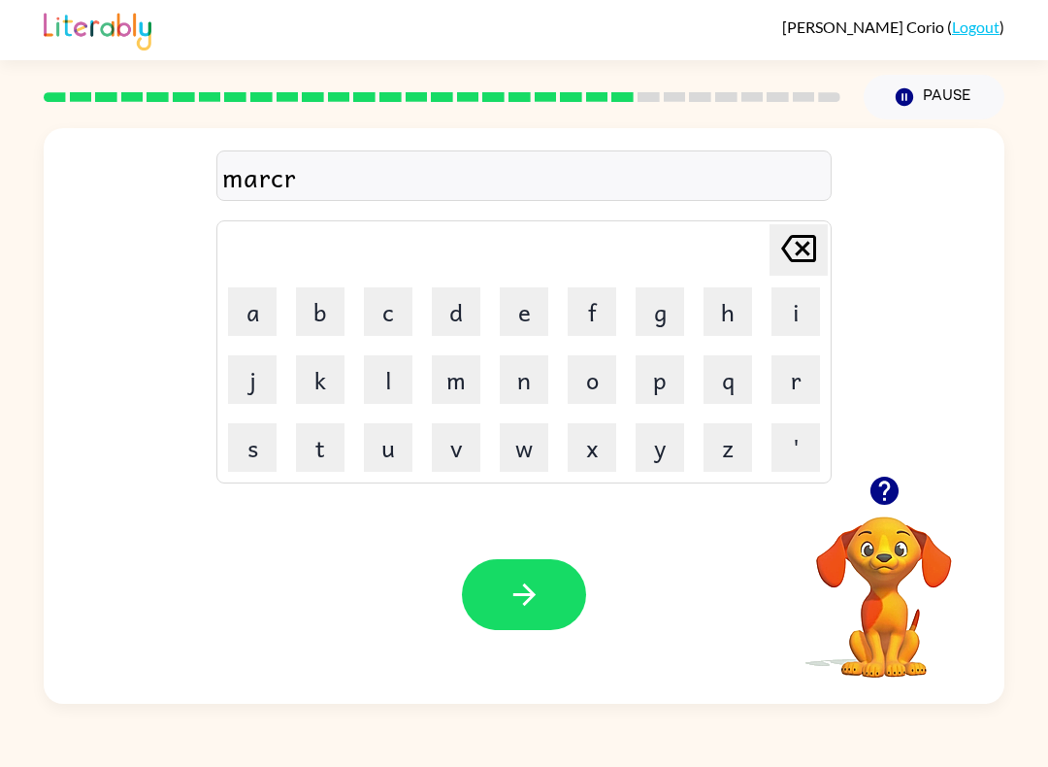
click at [801, 273] on div "[PERSON_NAME] last character input" at bounding box center [798, 249] width 47 height 49
click at [335, 364] on button "k" at bounding box center [320, 379] width 49 height 49
click at [797, 384] on button "r" at bounding box center [796, 379] width 49 height 49
click at [810, 240] on icon "[PERSON_NAME] last character input" at bounding box center [798, 248] width 47 height 47
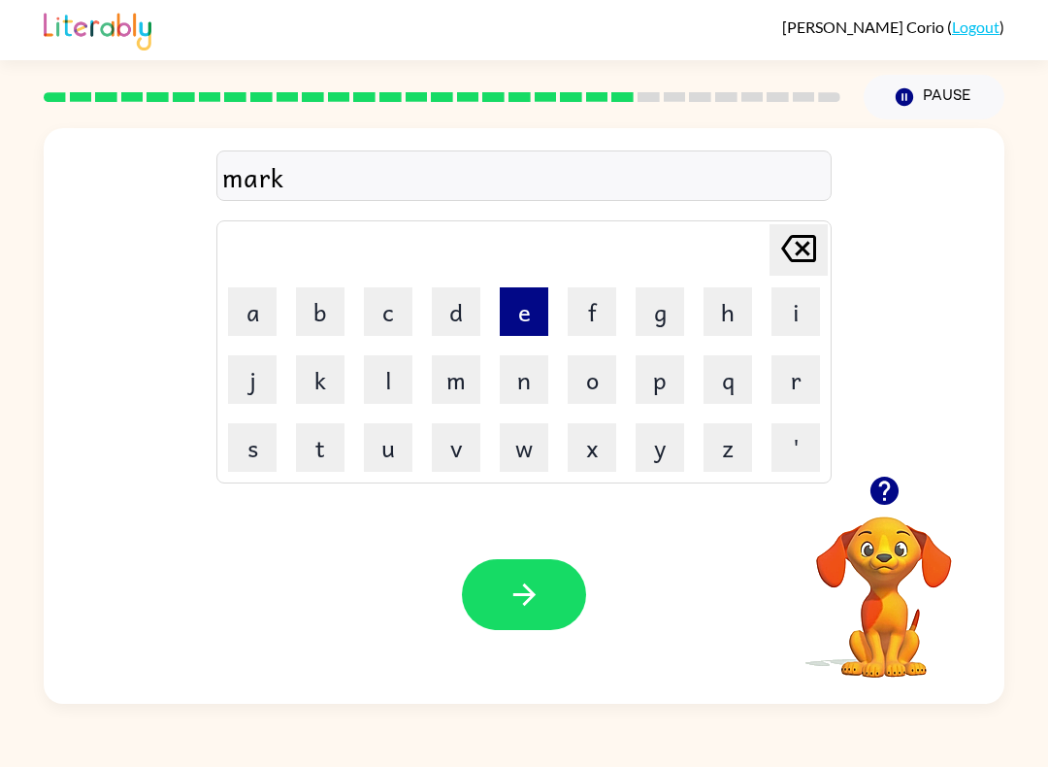
click at [543, 303] on button "e" at bounding box center [524, 311] width 49 height 49
click at [787, 392] on button "r" at bounding box center [796, 379] width 49 height 49
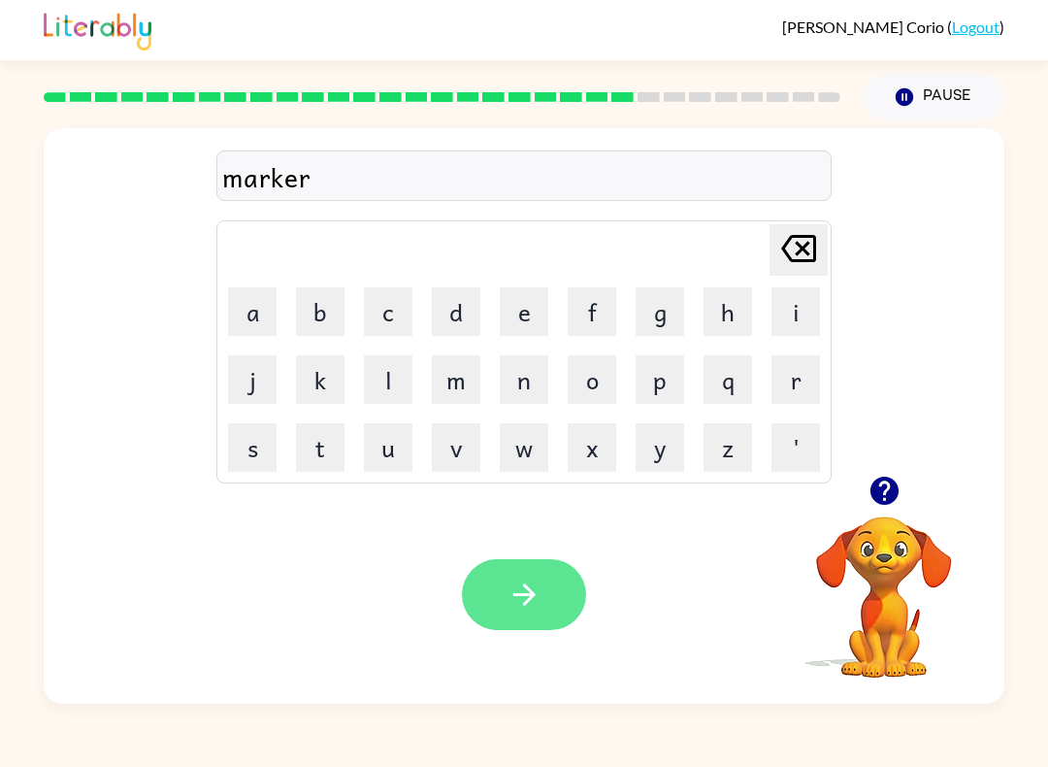
click at [512, 577] on button "button" at bounding box center [524, 594] width 124 height 71
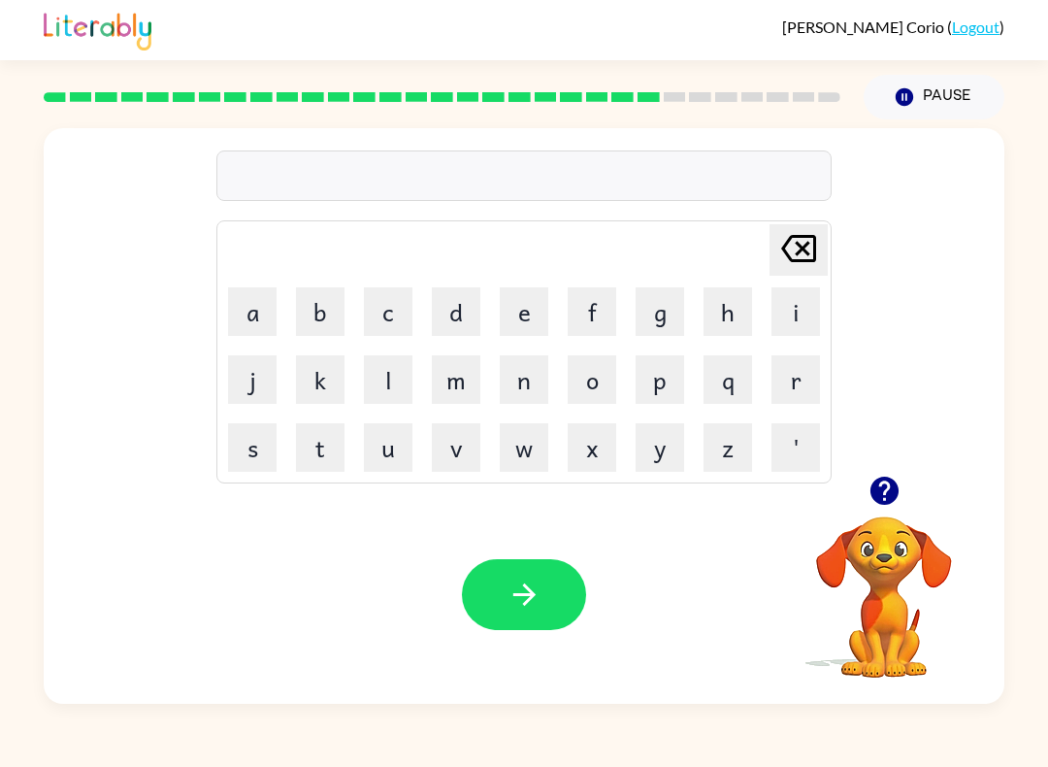
click at [893, 512] on button "button" at bounding box center [884, 490] width 49 height 49
click at [800, 248] on icon "[PERSON_NAME] last character input" at bounding box center [798, 248] width 47 height 47
click at [808, 244] on icon at bounding box center [798, 248] width 35 height 27
click at [810, 239] on icon "[PERSON_NAME] last character input" at bounding box center [798, 248] width 47 height 47
click at [810, 244] on icon "[PERSON_NAME] last character input" at bounding box center [798, 248] width 47 height 47
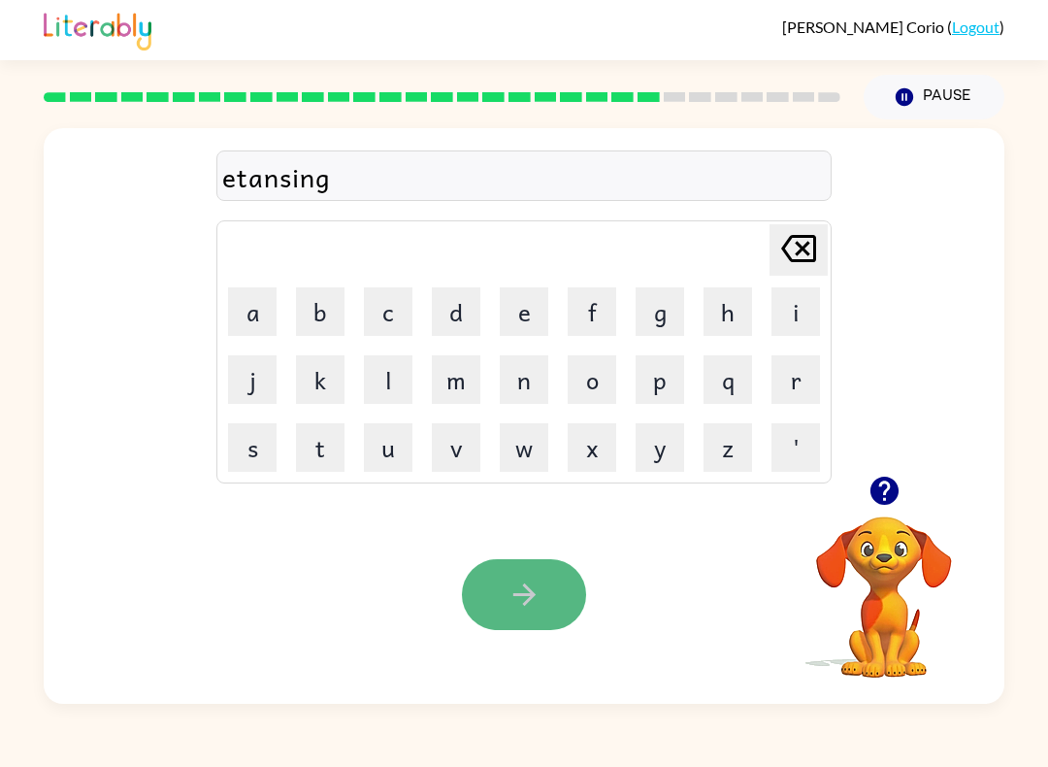
click at [544, 608] on button "button" at bounding box center [524, 594] width 124 height 71
click at [548, 601] on button "button" at bounding box center [524, 594] width 124 height 71
click at [546, 611] on button "button" at bounding box center [524, 594] width 124 height 71
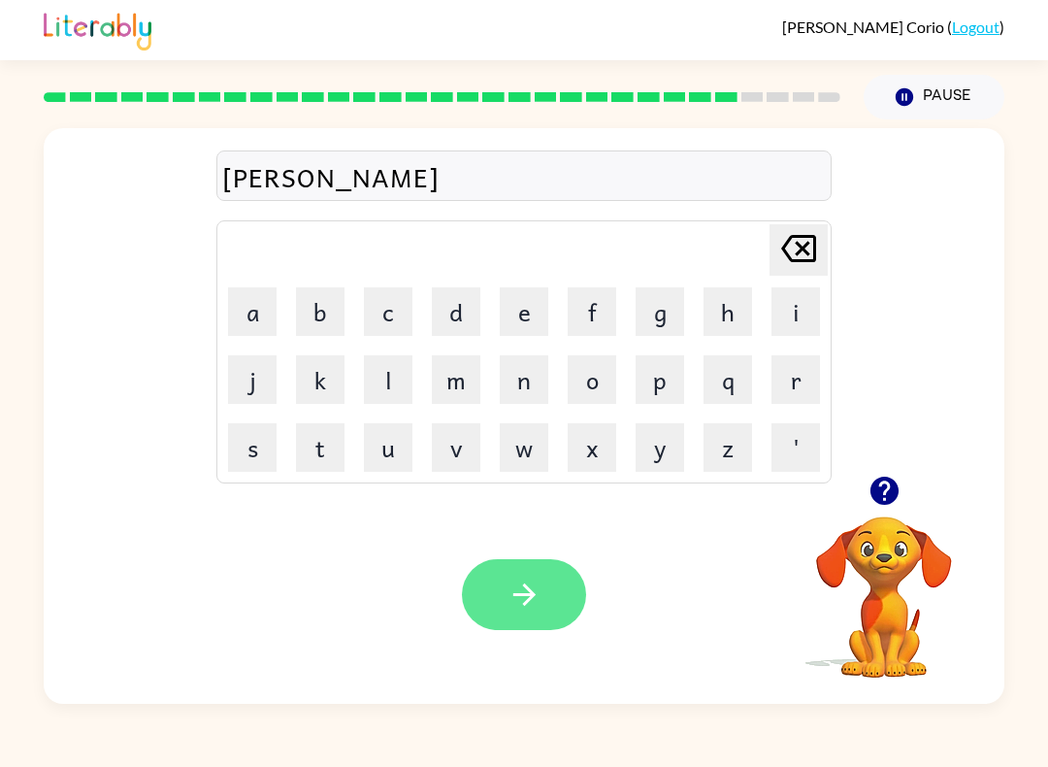
click at [536, 618] on button "button" at bounding box center [524, 594] width 124 height 71
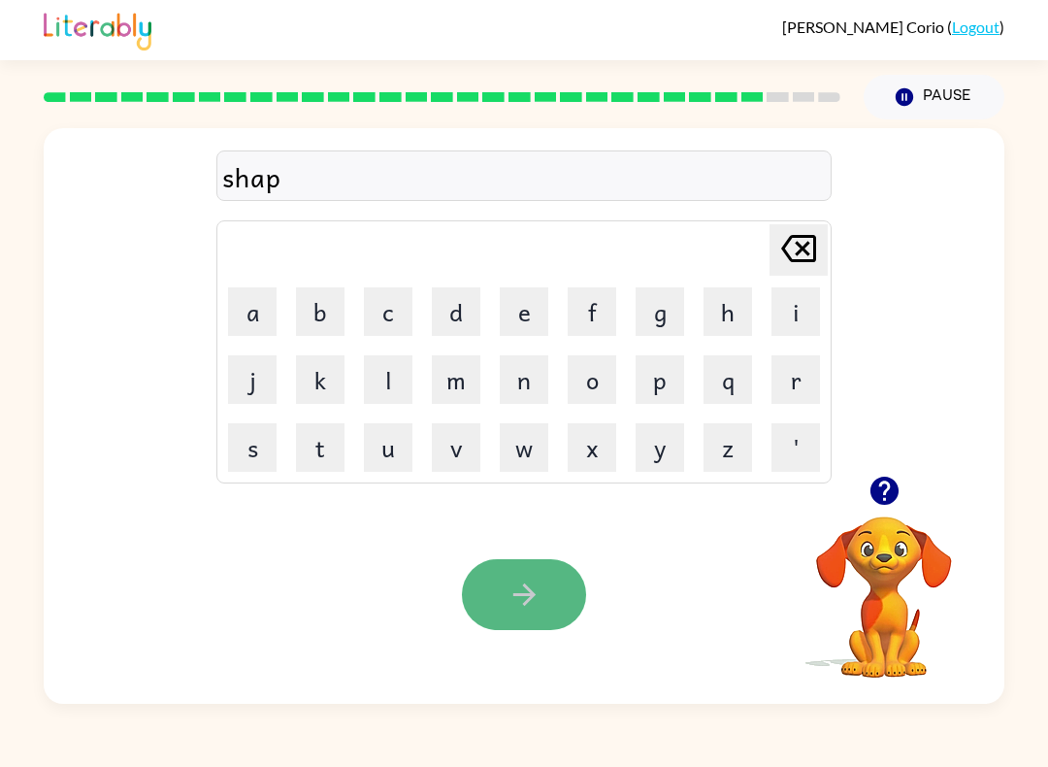
click at [515, 582] on icon "button" at bounding box center [525, 594] width 34 height 34
click at [536, 617] on button "button" at bounding box center [524, 594] width 124 height 71
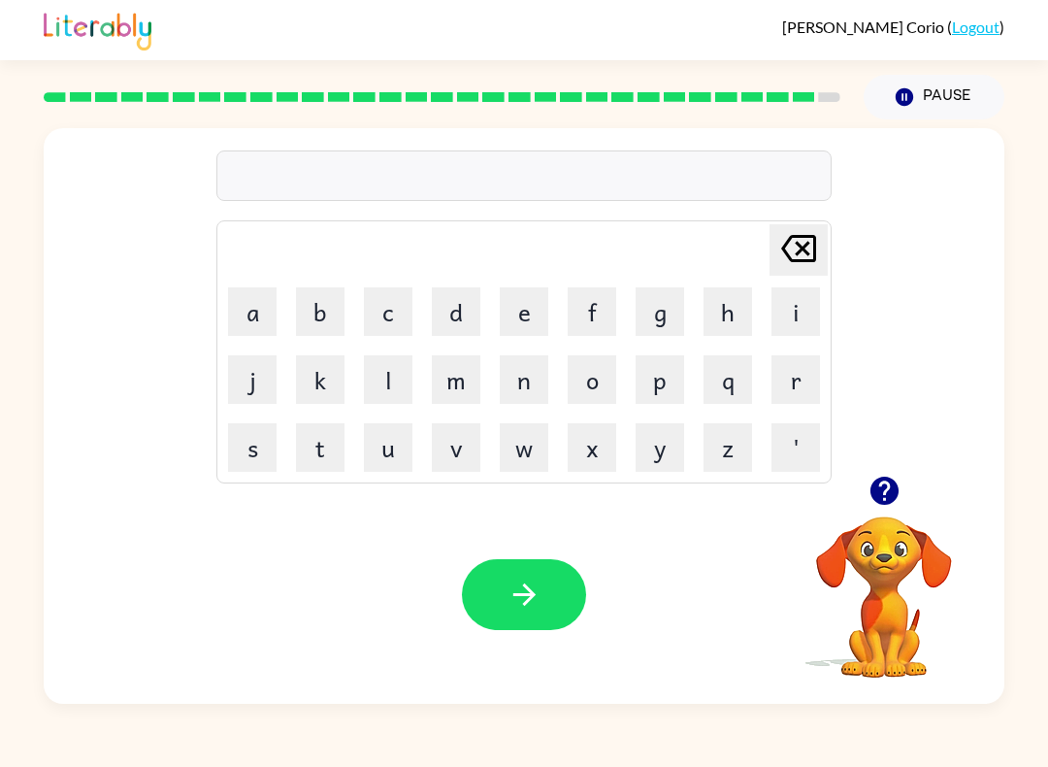
click at [896, 498] on icon "button" at bounding box center [884, 491] width 28 height 28
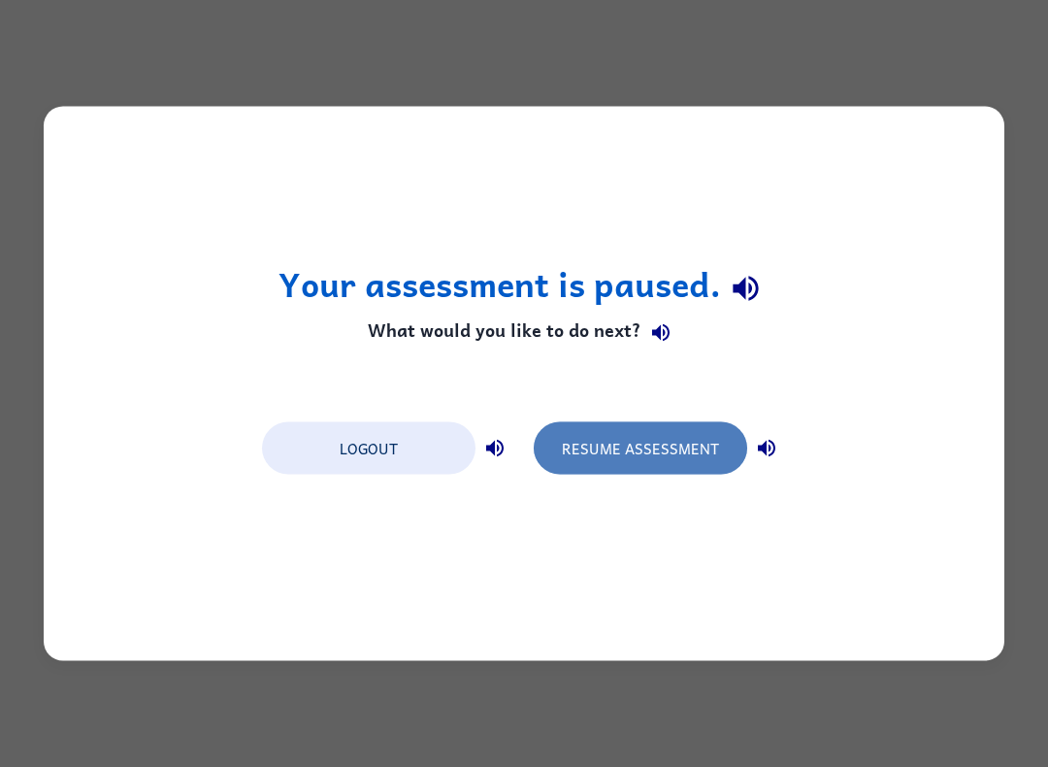
click at [636, 461] on button "Resume Assessment" at bounding box center [641, 448] width 214 height 52
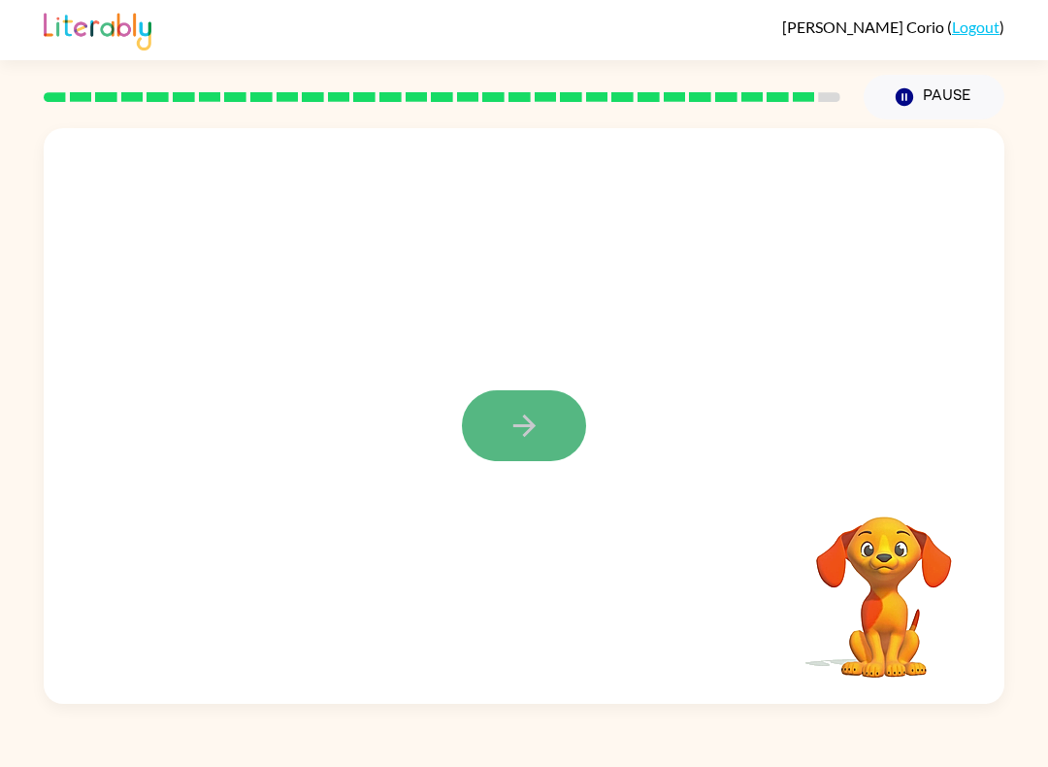
click at [531, 427] on icon "button" at bounding box center [523, 425] width 22 height 22
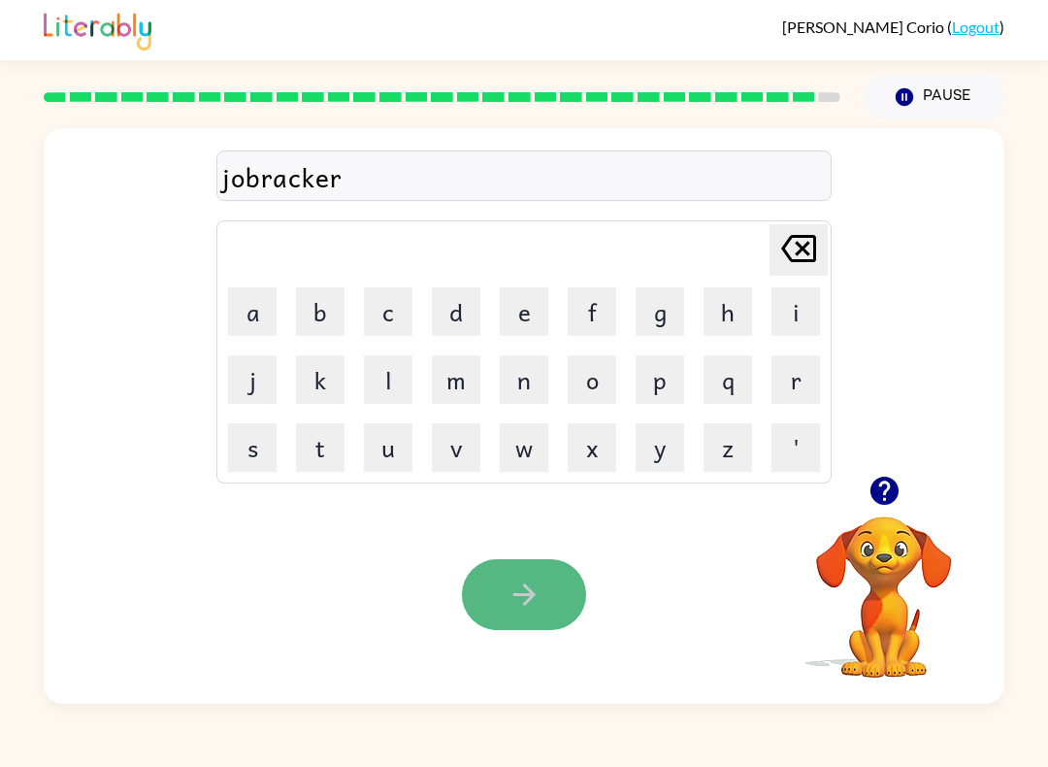
click at [545, 623] on button "button" at bounding box center [524, 594] width 124 height 71
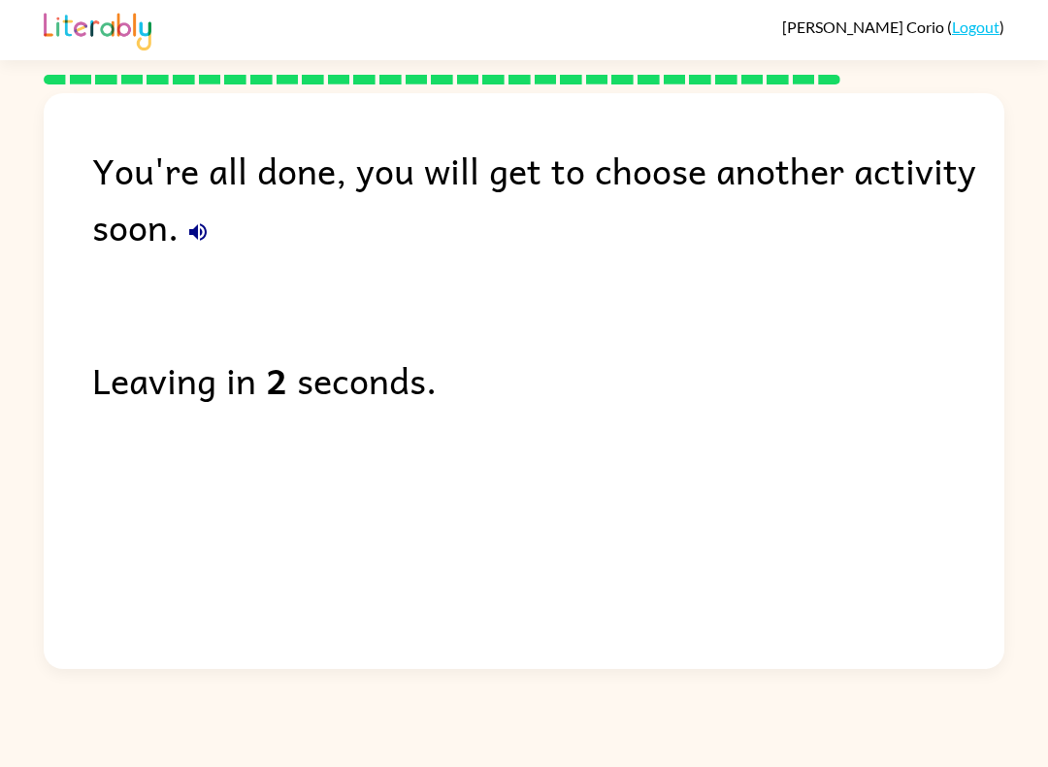
click at [193, 250] on button "button" at bounding box center [198, 232] width 39 height 39
